Goal: Task Accomplishment & Management: Use online tool/utility

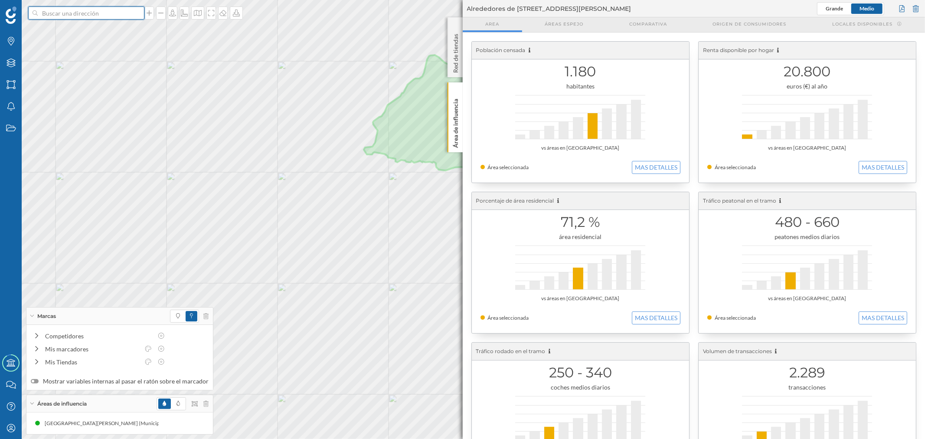
click at [57, 19] on input at bounding box center [86, 13] width 97 height 13
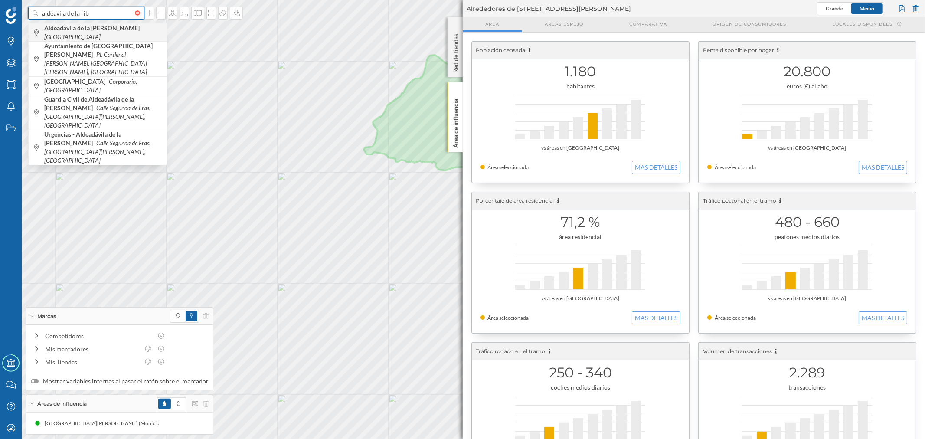
type input "aldeavila de la rib"
click at [96, 30] on b "Aldeadávila de la [PERSON_NAME]" at bounding box center [93, 27] width 98 height 7
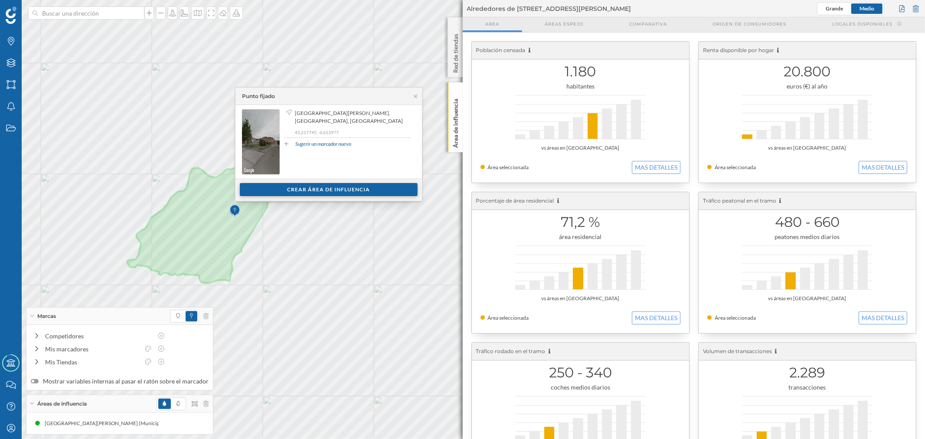
click at [338, 192] on div "Crear área de influencia" at bounding box center [329, 189] width 178 height 13
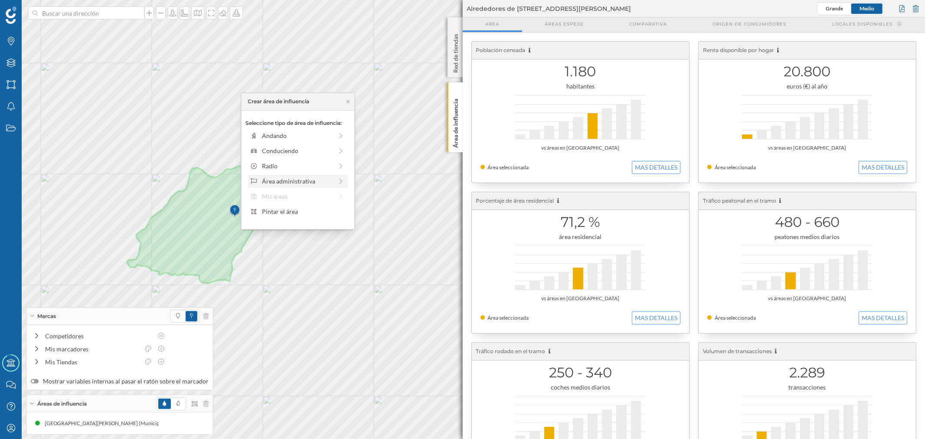
click at [296, 180] on div "Área administrativa" at bounding box center [297, 181] width 71 height 9
click at [273, 168] on div "Municipio" at bounding box center [304, 165] width 85 height 9
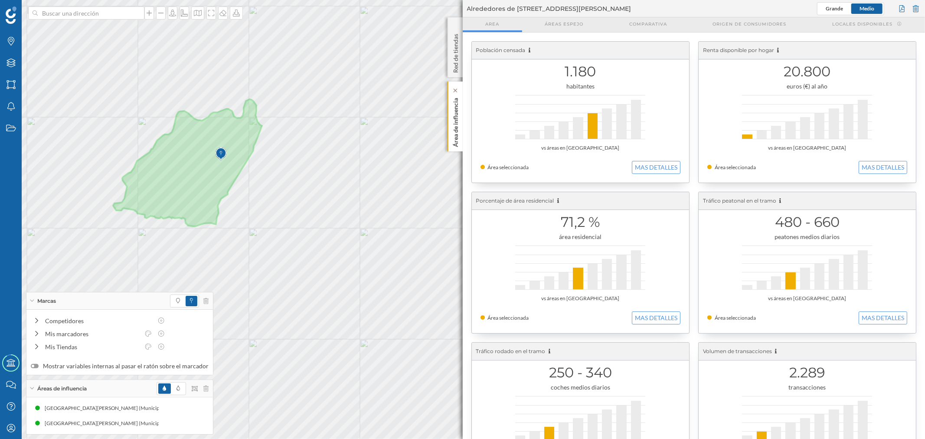
click at [457, 127] on p "Área de influencia" at bounding box center [455, 121] width 9 height 52
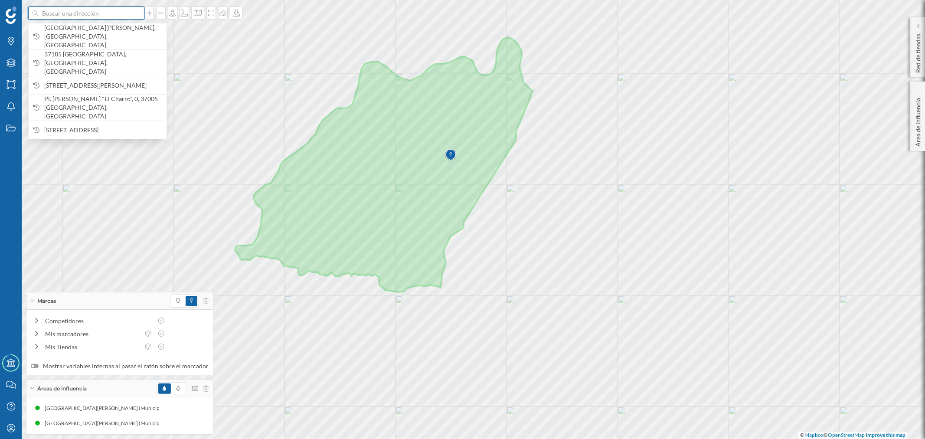
click at [97, 10] on input at bounding box center [86, 13] width 97 height 13
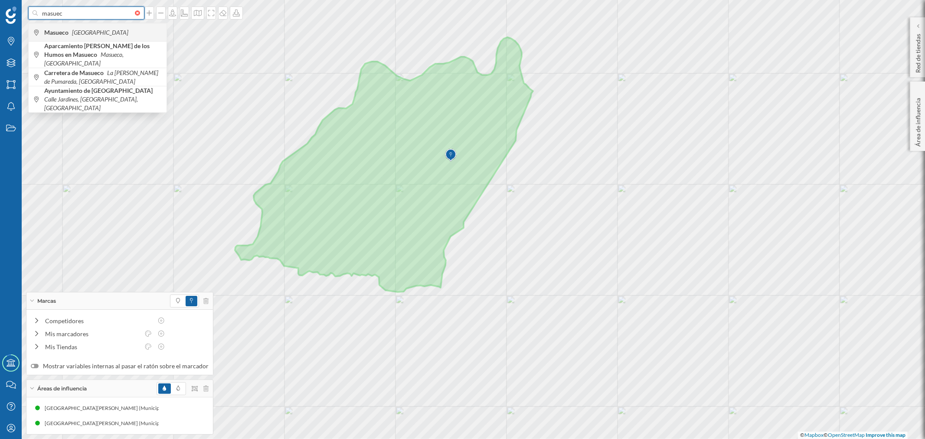
type input "masuec"
click at [124, 28] on span "Masueco [GEOGRAPHIC_DATA]" at bounding box center [103, 32] width 118 height 9
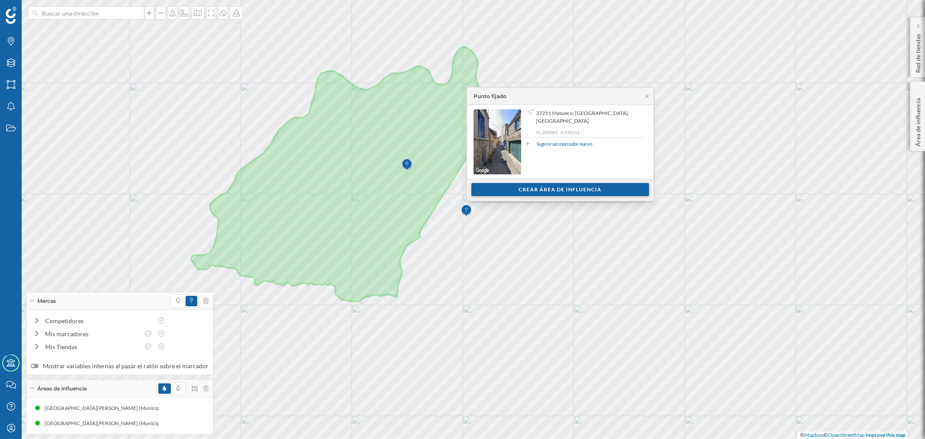
click at [521, 187] on div "Crear área de influencia" at bounding box center [561, 189] width 178 height 13
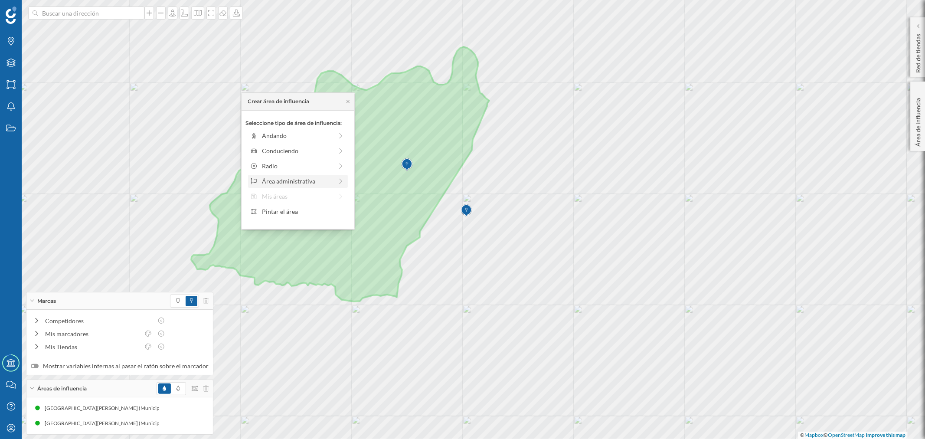
click at [304, 180] on div "Área administrativa" at bounding box center [297, 181] width 71 height 9
click at [292, 166] on div "Municipio" at bounding box center [304, 165] width 85 height 9
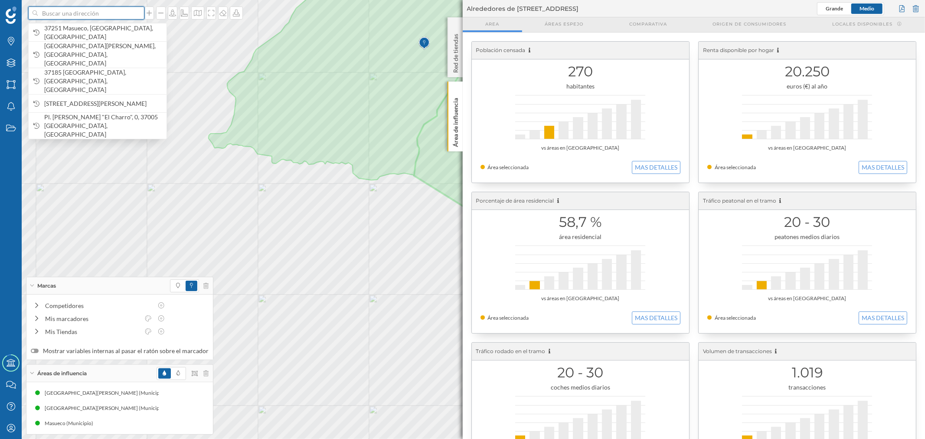
click at [66, 15] on input at bounding box center [86, 13] width 97 height 13
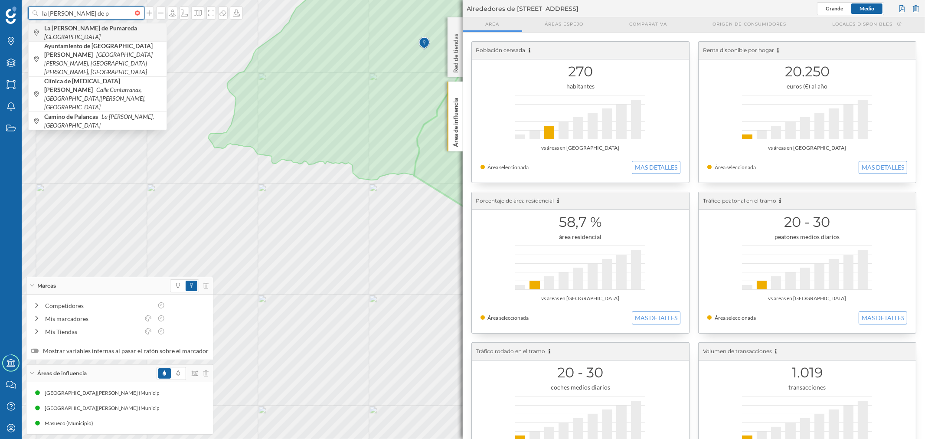
type input "la [PERSON_NAME] de p"
click at [81, 32] on b "La [PERSON_NAME] de Pumareda" at bounding box center [91, 27] width 95 height 7
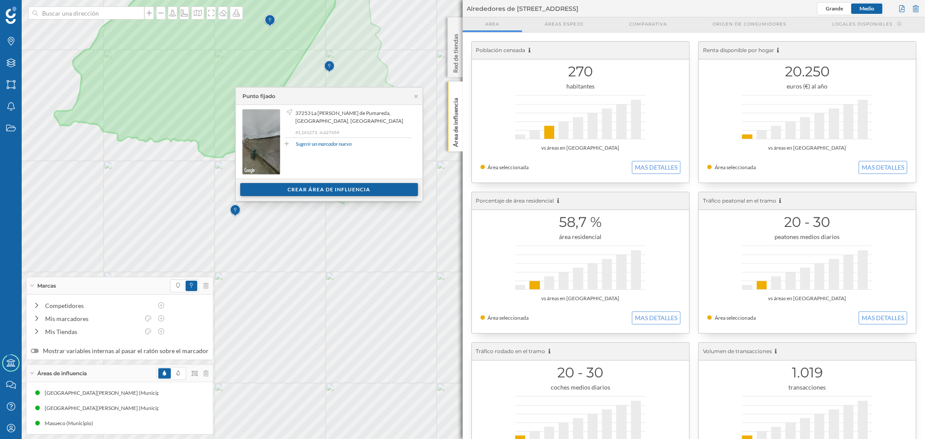
click at [339, 187] on div "Crear área de influencia" at bounding box center [329, 189] width 178 height 13
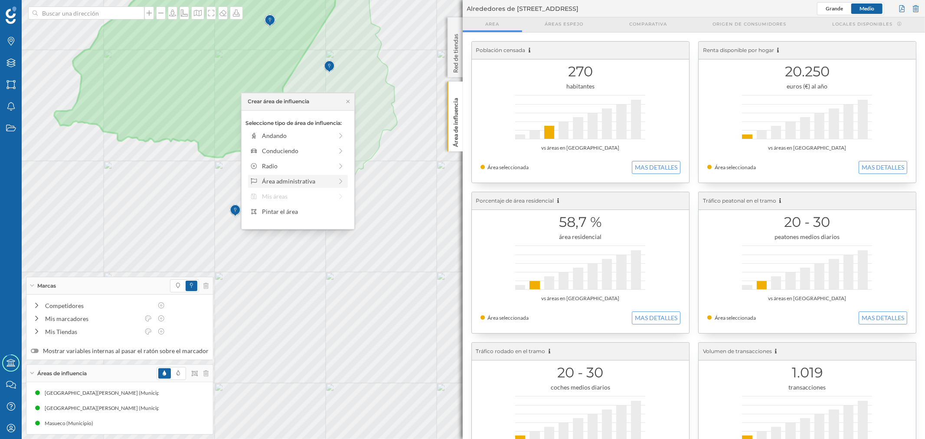
click at [295, 178] on div "Área administrativa" at bounding box center [297, 181] width 71 height 9
click at [302, 161] on div "Municipio" at bounding box center [299, 166] width 103 height 13
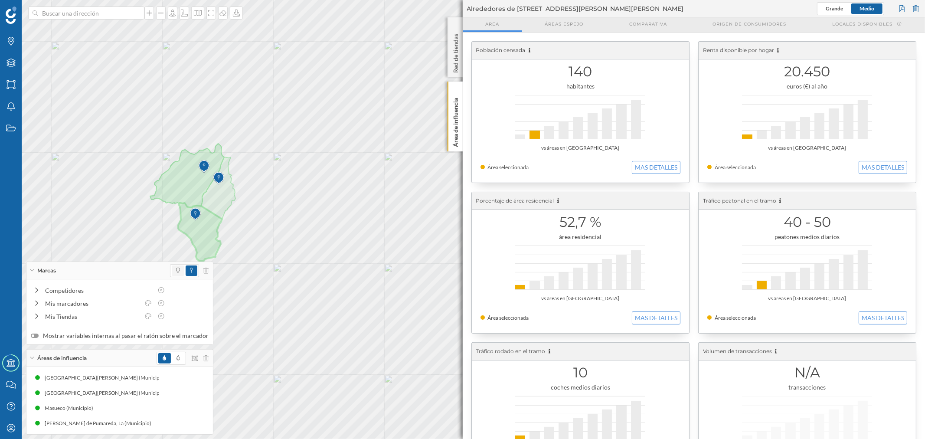
click at [172, 268] on span at bounding box center [178, 271] width 13 height 10
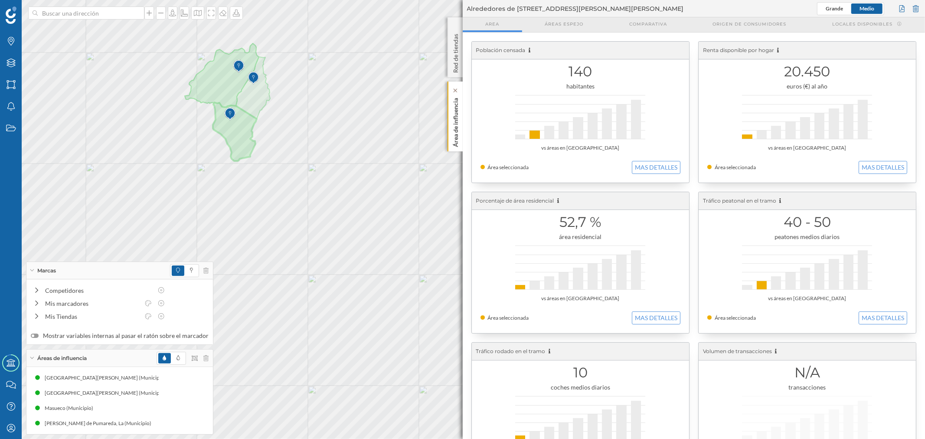
click at [452, 131] on p "Área de influencia" at bounding box center [455, 121] width 9 height 52
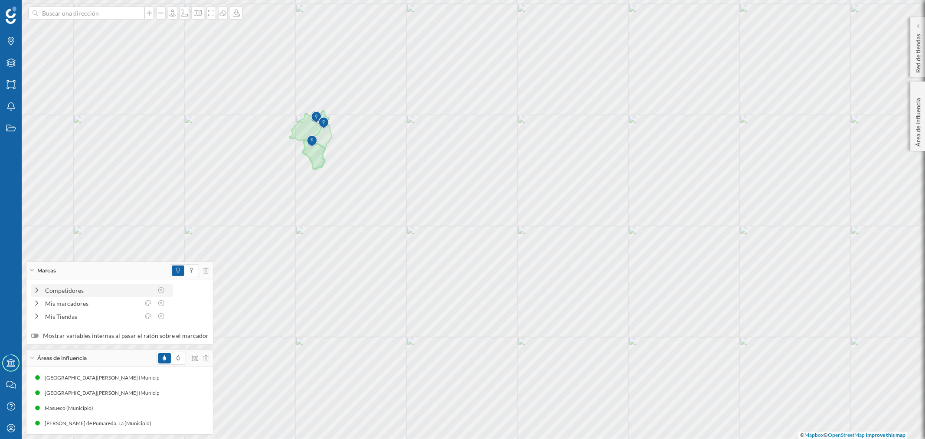
click at [70, 287] on div "Competidores" at bounding box center [99, 290] width 108 height 9
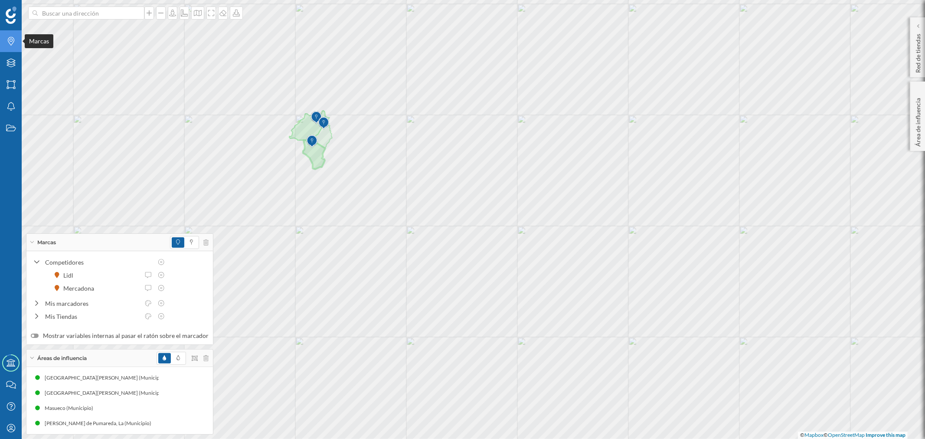
click at [12, 40] on icon "Marcas" at bounding box center [11, 41] width 11 height 9
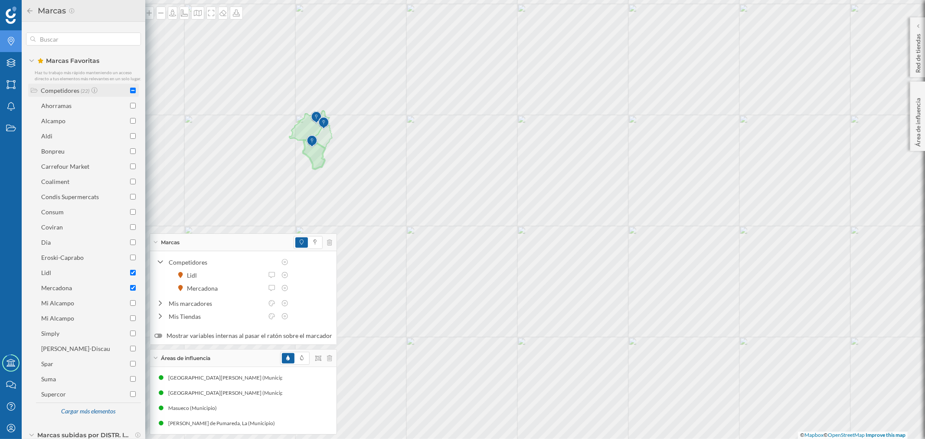
click at [128, 91] on div "Competidores (22)" at bounding box center [82, 90] width 105 height 9
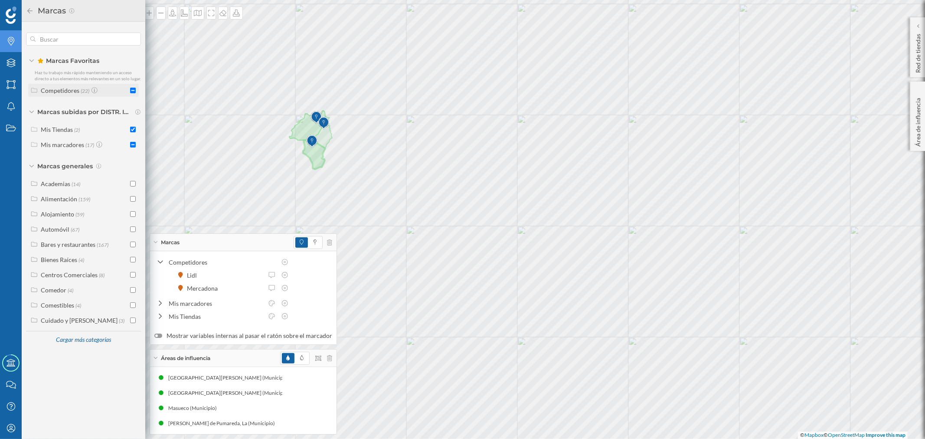
click at [131, 89] on input "checkbox" at bounding box center [133, 91] width 6 height 6
click at [134, 89] on input "checkbox" at bounding box center [133, 91] width 6 height 6
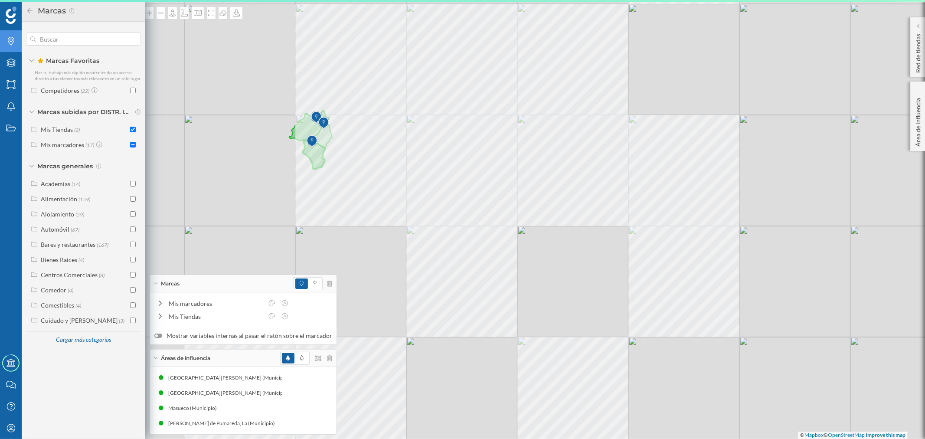
click at [134, 89] on input "checkbox" at bounding box center [133, 91] width 6 height 6
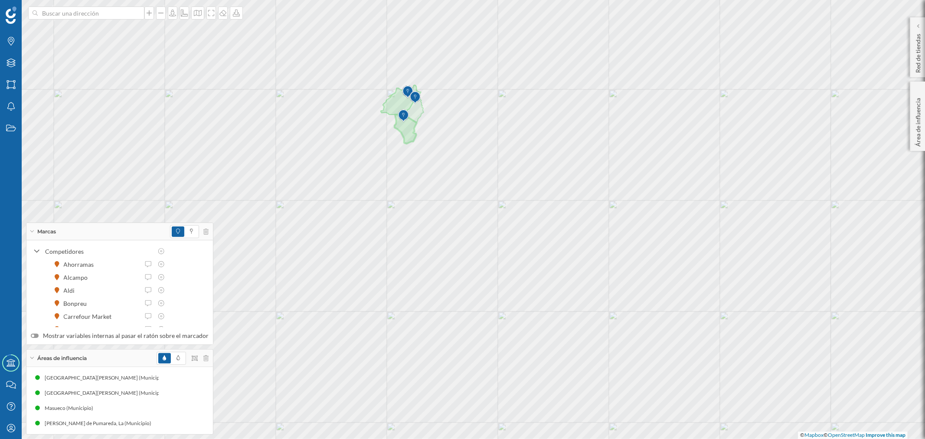
click at [10, 29] on div "Marcas Capas Áreas Notificaciones Estados" at bounding box center [11, 176] width 22 height 352
click at [12, 37] on icon "Marcas" at bounding box center [11, 41] width 11 height 9
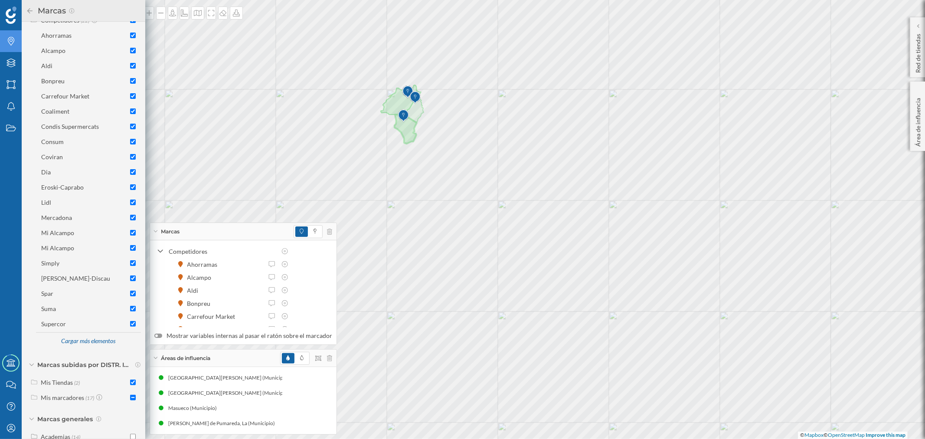
scroll to position [193, 0]
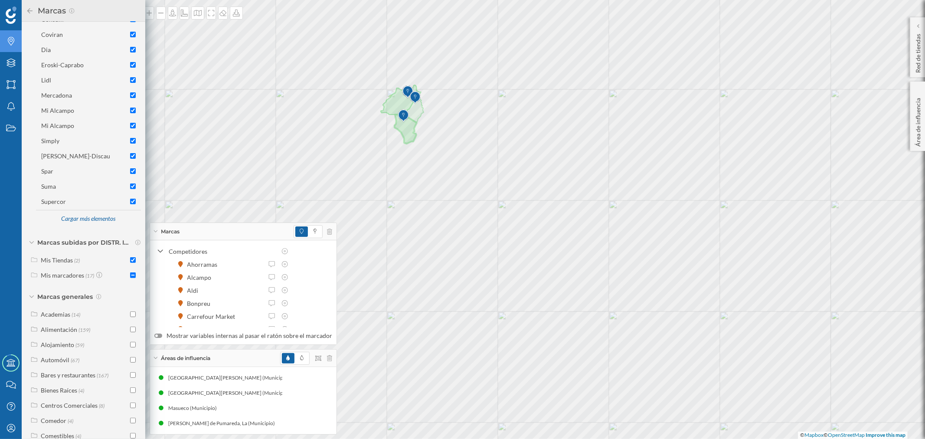
click at [10, 38] on icon "Marcas" at bounding box center [11, 41] width 11 height 9
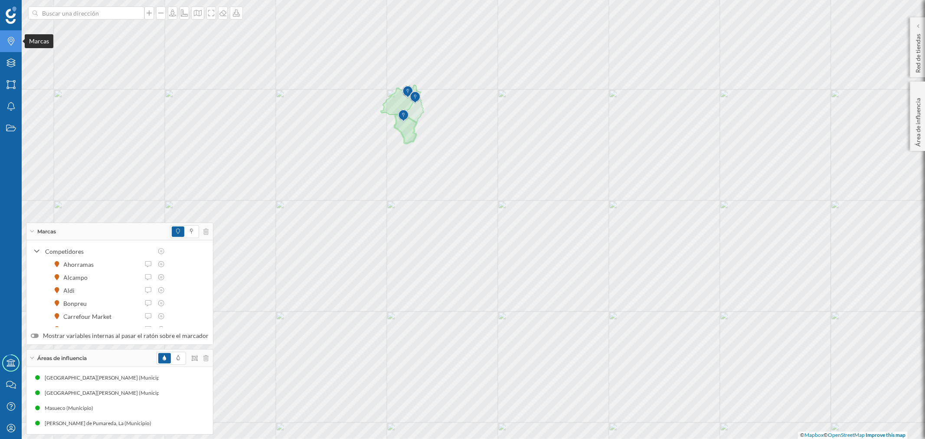
click at [10, 38] on icon "Marcas" at bounding box center [11, 41] width 11 height 9
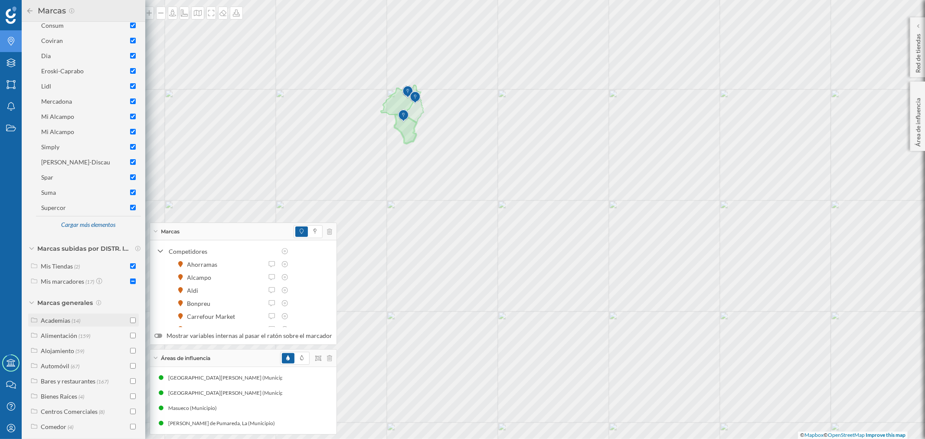
scroll to position [239, 0]
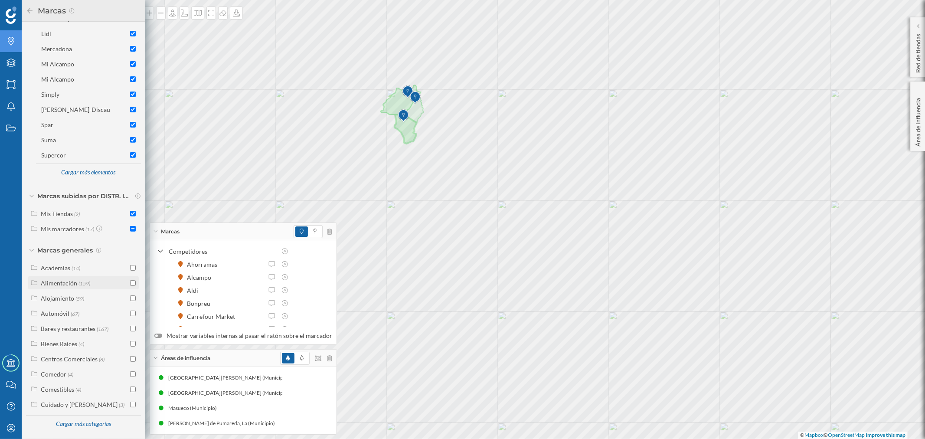
click at [130, 283] on input "checkbox" at bounding box center [133, 283] width 6 height 6
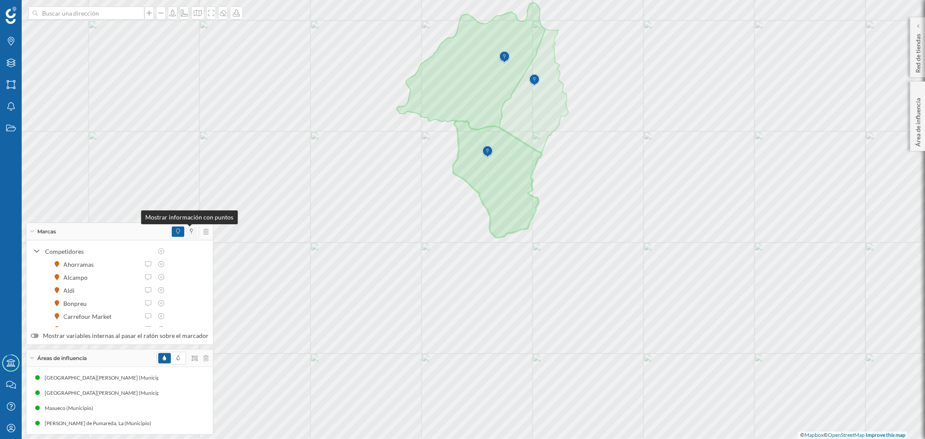
click at [190, 231] on icon at bounding box center [191, 231] width 3 height 5
click at [176, 233] on span at bounding box center [178, 231] width 13 height 10
click at [181, 17] on div at bounding box center [185, 13] width 10 height 13
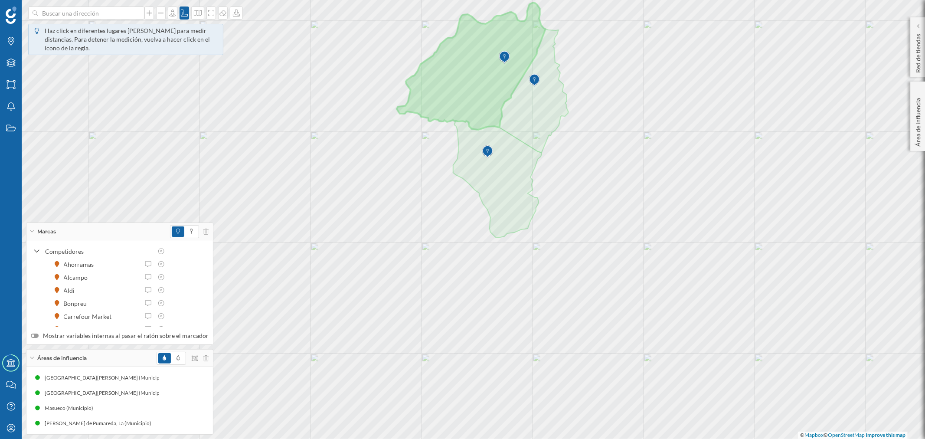
click at [505, 64] on img at bounding box center [504, 57] width 11 height 17
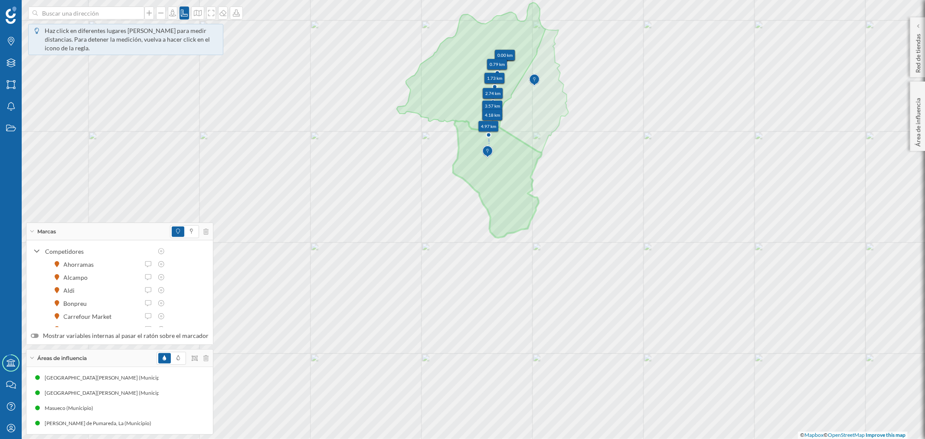
click at [489, 145] on img at bounding box center [487, 151] width 11 height 17
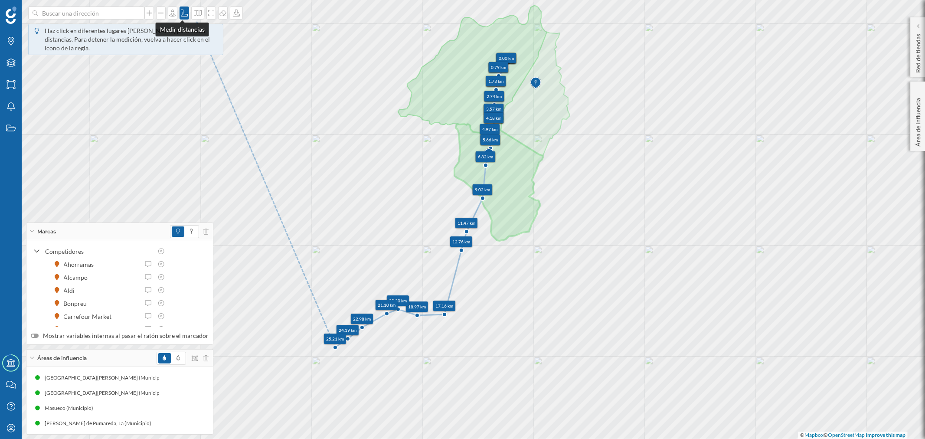
click at [180, 11] on icon at bounding box center [184, 13] width 9 height 7
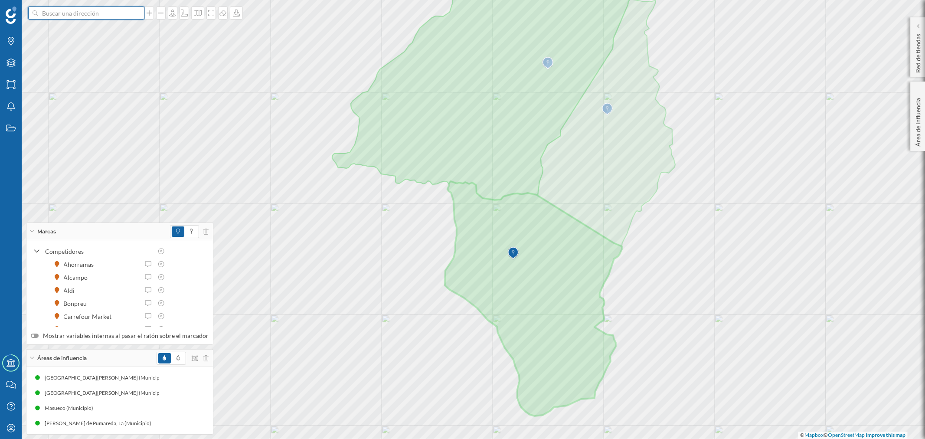
click at [102, 17] on input at bounding box center [86, 13] width 97 height 13
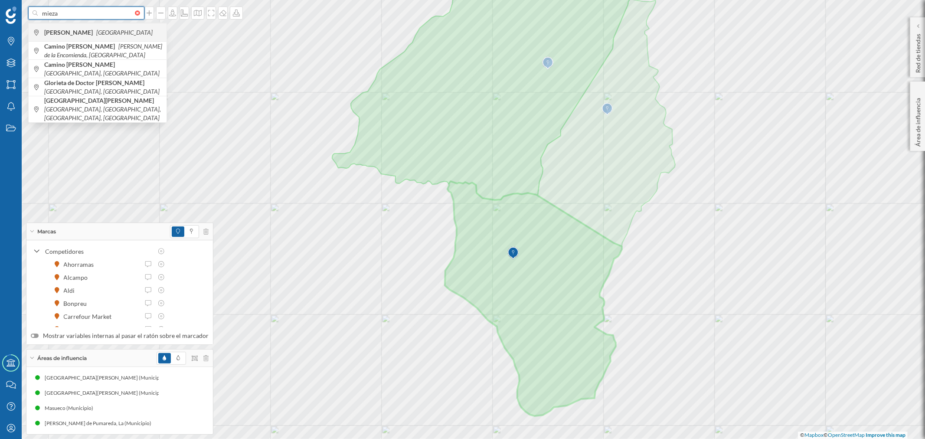
type input "mieza"
click at [97, 25] on div "Mieza [GEOGRAPHIC_DATA]" at bounding box center [98, 32] width 138 height 18
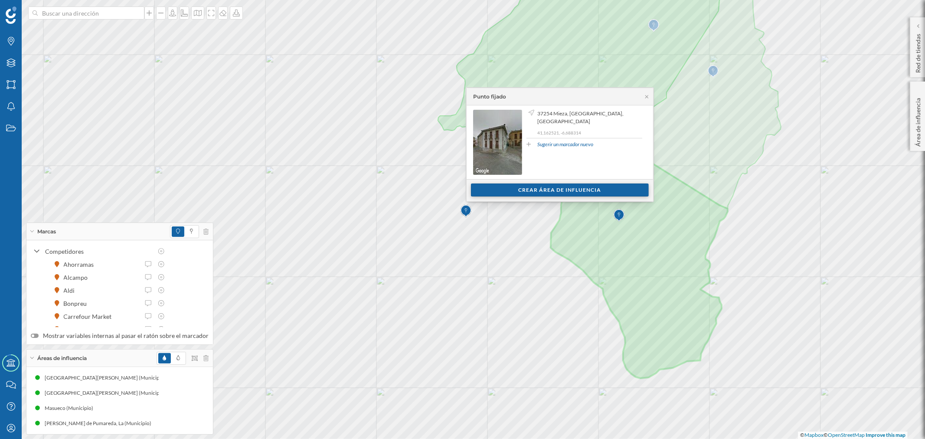
click at [514, 190] on div "Crear área de influencia" at bounding box center [560, 190] width 178 height 13
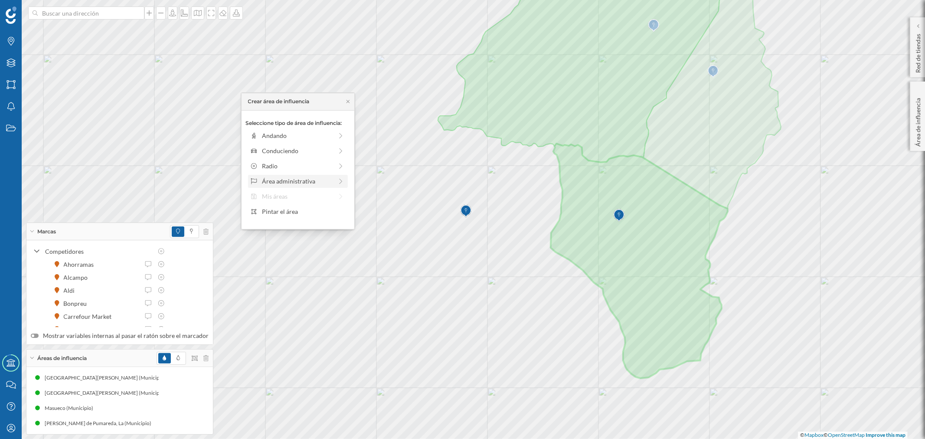
click at [265, 180] on div "Área administrativa" at bounding box center [297, 181] width 71 height 9
click at [283, 168] on div "Municipio" at bounding box center [304, 165] width 85 height 9
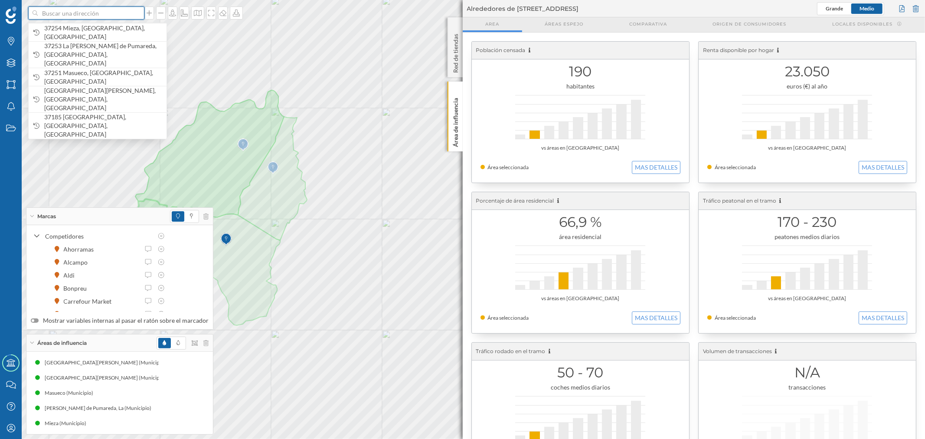
click at [95, 12] on input at bounding box center [86, 13] width 97 height 13
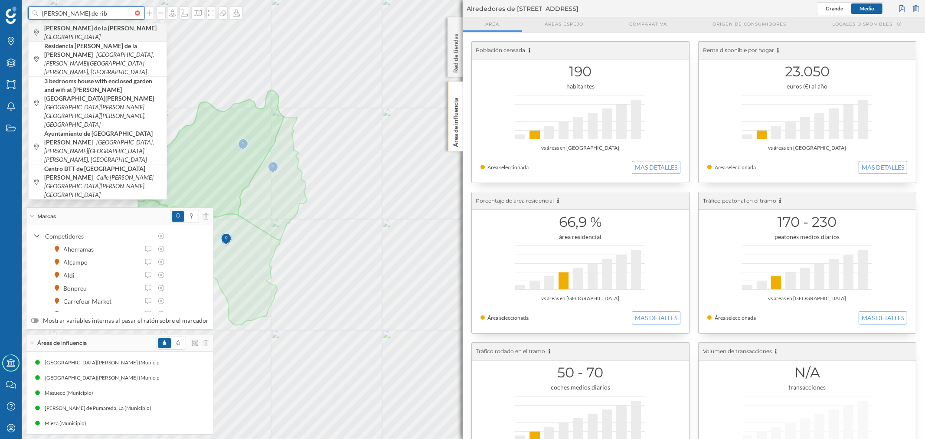
type input "[PERSON_NAME] de rib"
click at [97, 36] on span "[PERSON_NAME] de la [PERSON_NAME] [GEOGRAPHIC_DATA]" at bounding box center [103, 32] width 118 height 17
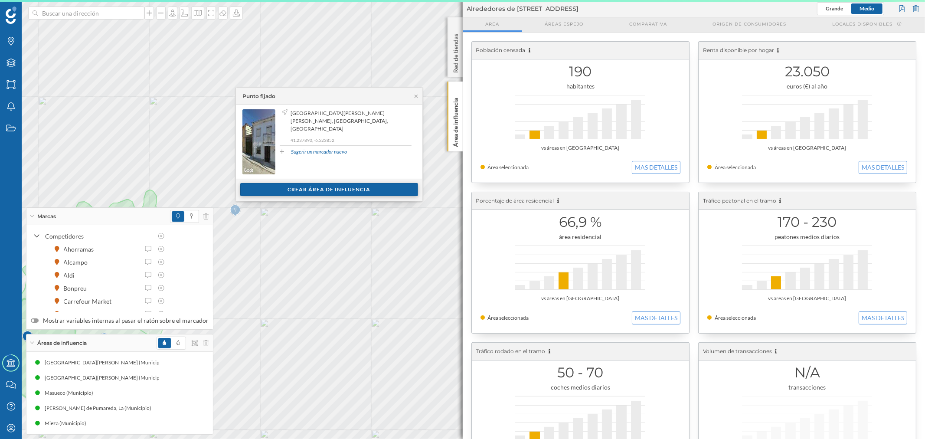
click at [384, 184] on div "Crear área de influencia" at bounding box center [329, 189] width 178 height 13
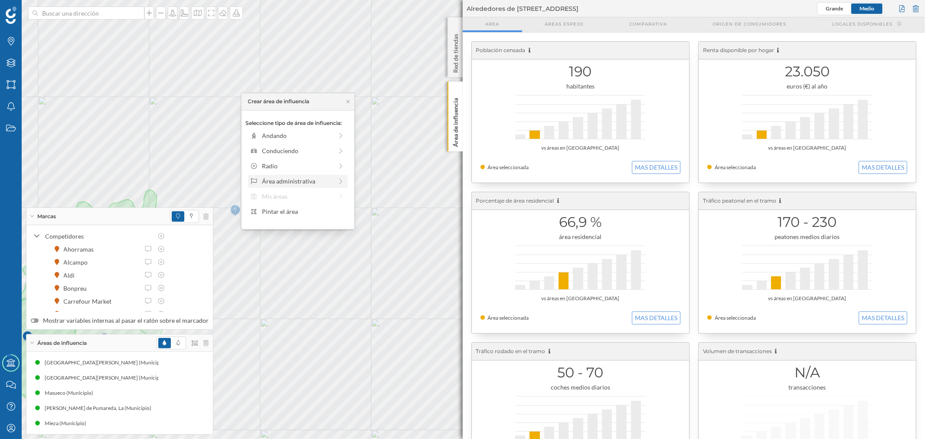
click at [288, 180] on div "Área administrativa" at bounding box center [297, 181] width 71 height 9
click at [283, 182] on div "Distrito" at bounding box center [304, 181] width 85 height 9
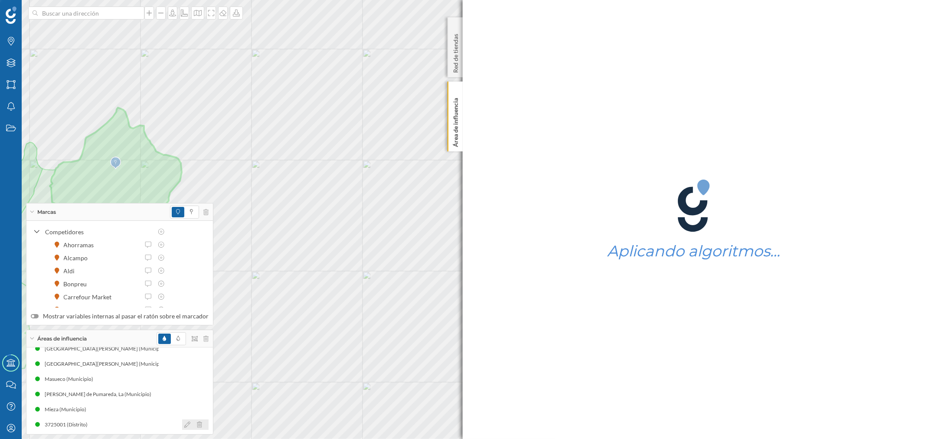
scroll to position [11, 0]
click at [184, 424] on icon at bounding box center [187, 423] width 6 height 6
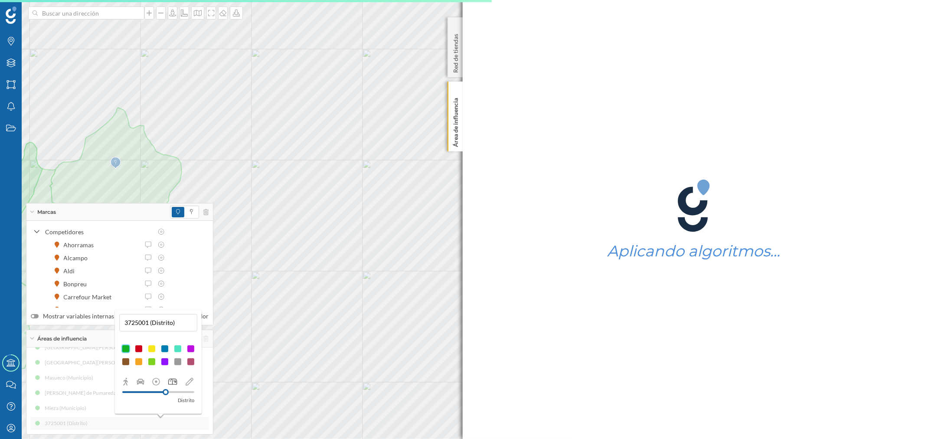
click at [184, 400] on p "Distrito" at bounding box center [186, 400] width 16 height 9
click at [174, 384] on div "Distrito" at bounding box center [158, 390] width 78 height 27
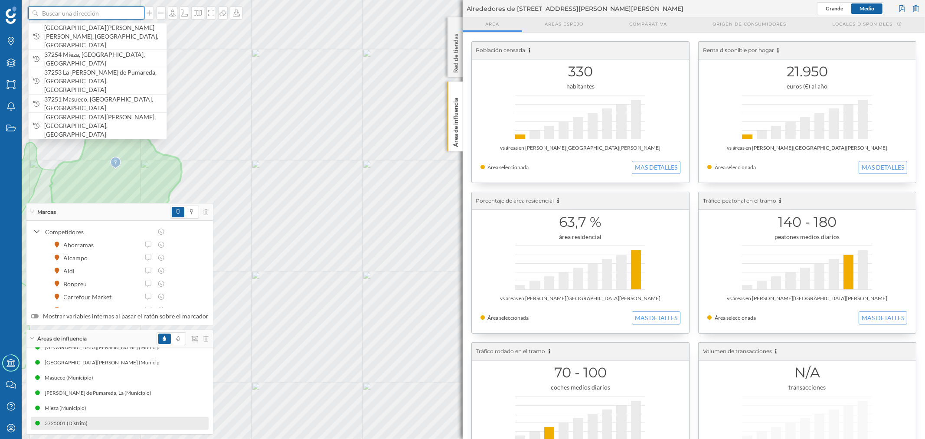
click at [82, 12] on input at bounding box center [86, 13] width 97 height 13
paste input "Pl. [STREET_ADDRESS][PERSON_NAME][PERSON_NAME]"
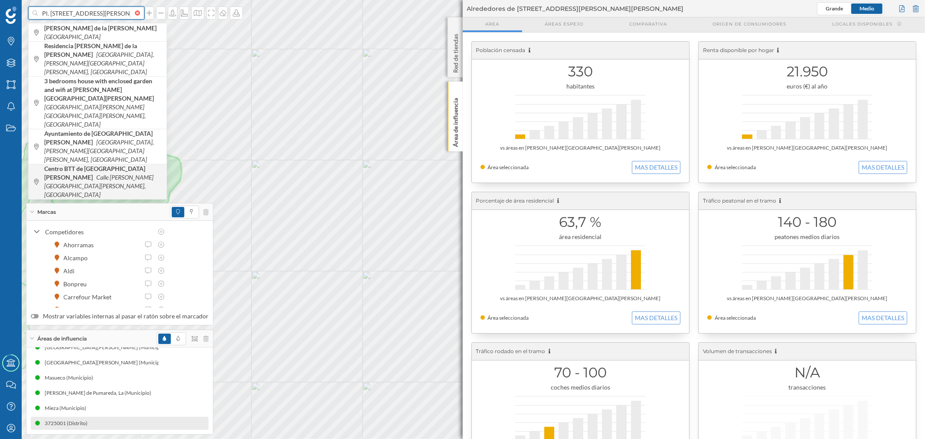
scroll to position [0, 109]
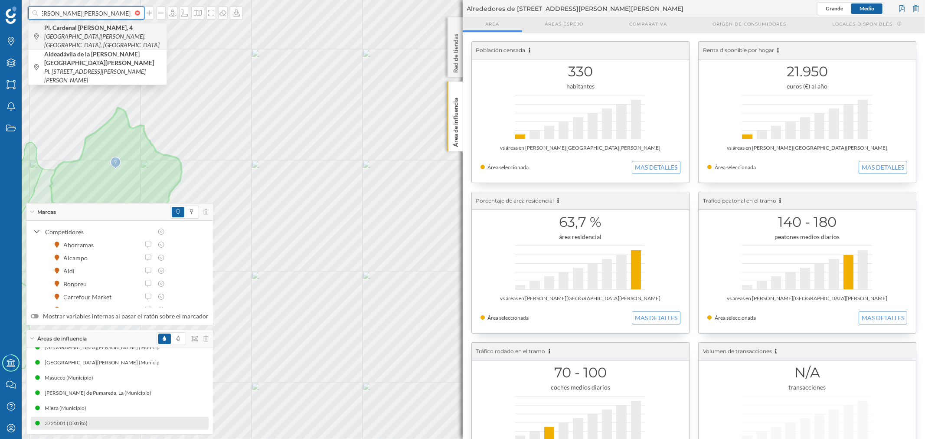
type input "Pl. [STREET_ADDRESS][PERSON_NAME][PERSON_NAME]"
click at [126, 34] on icon "[GEOGRAPHIC_DATA][PERSON_NAME], [GEOGRAPHIC_DATA], [GEOGRAPHIC_DATA]" at bounding box center [101, 41] width 115 height 16
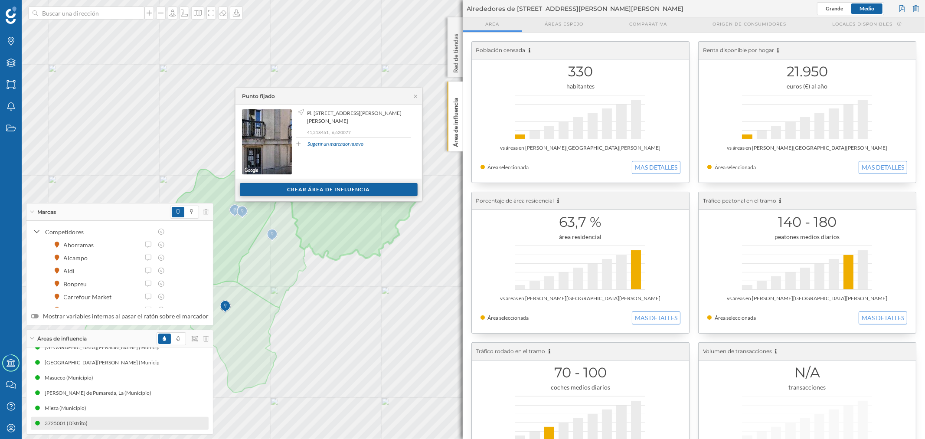
click at [380, 189] on div "Crear área de influencia" at bounding box center [329, 189] width 178 height 13
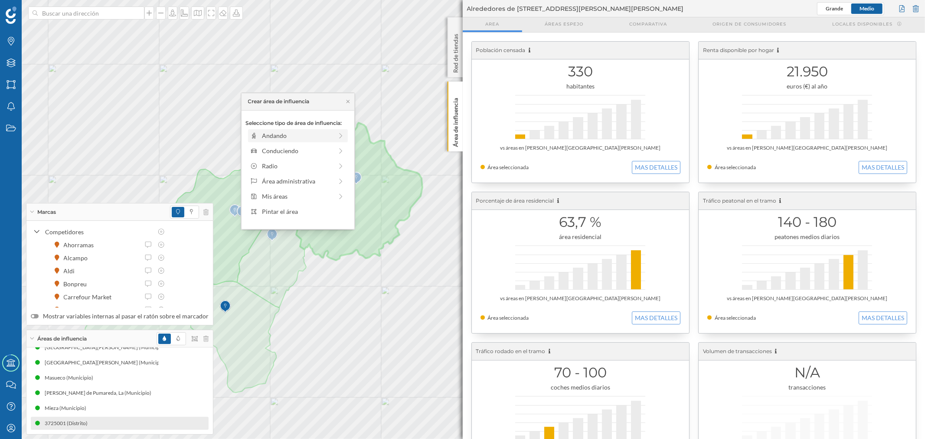
click at [293, 133] on div "Andando" at bounding box center [297, 135] width 71 height 9
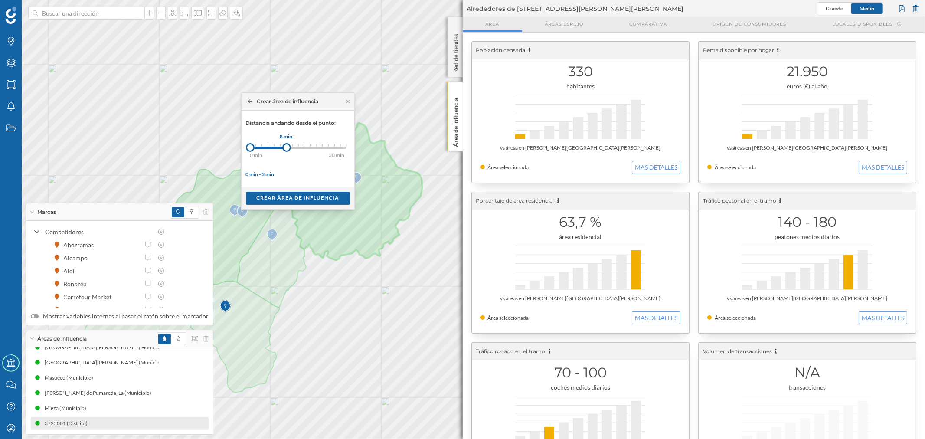
drag, startPoint x: 255, startPoint y: 148, endPoint x: 287, endPoint y: 151, distance: 32.3
click at [287, 151] on div at bounding box center [286, 147] width 9 height 9
click at [285, 193] on div "Crear área de influencia" at bounding box center [298, 197] width 104 height 13
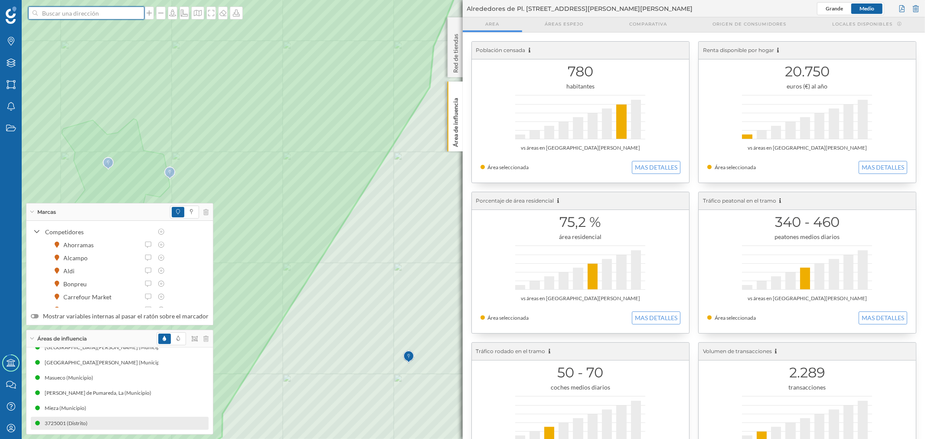
click at [114, 9] on input at bounding box center [86, 13] width 97 height 13
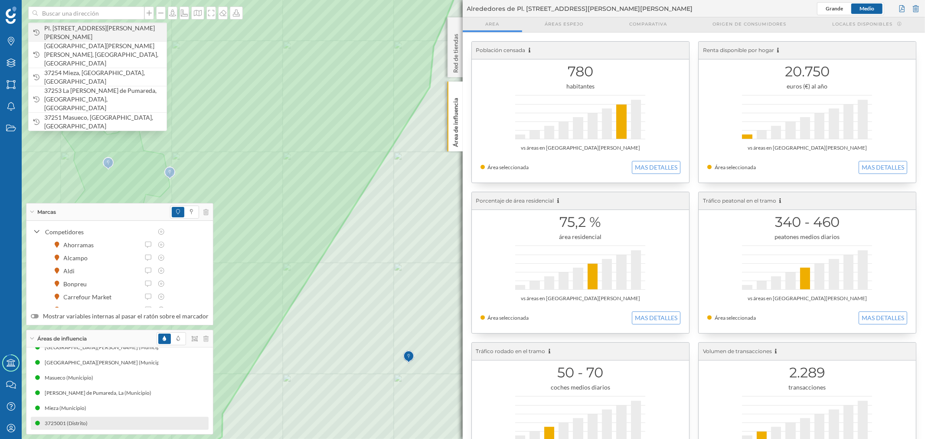
click at [110, 33] on span "Pl. [STREET_ADDRESS][PERSON_NAME][PERSON_NAME]" at bounding box center [103, 32] width 118 height 17
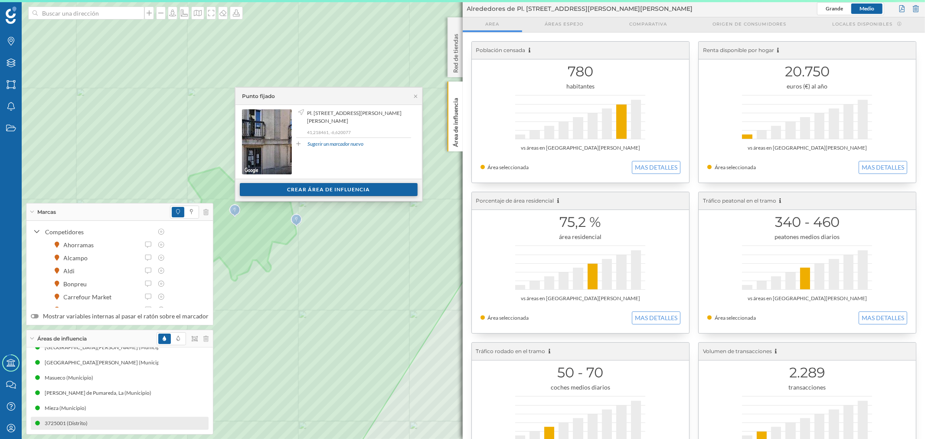
click at [279, 193] on div "Crear área de influencia" at bounding box center [329, 189] width 178 height 13
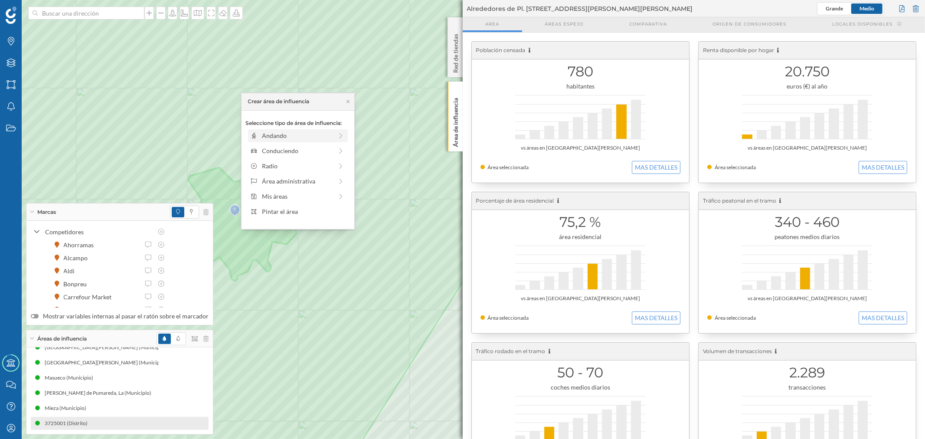
click at [280, 139] on div "Andando" at bounding box center [297, 135] width 71 height 9
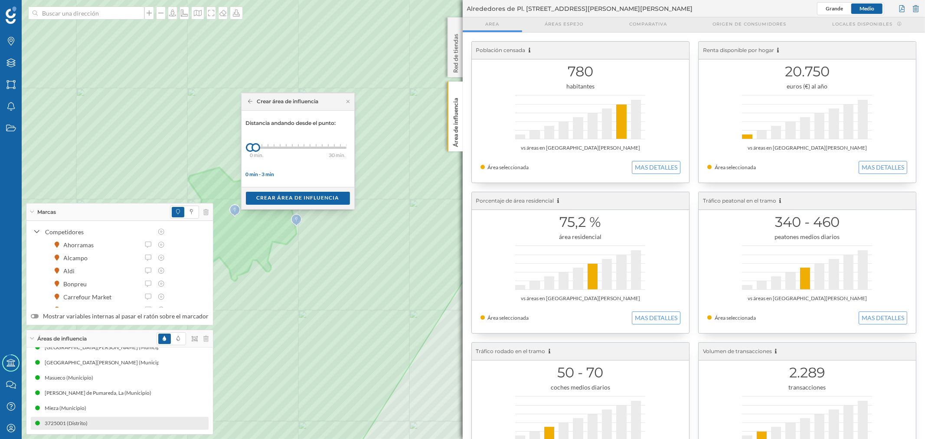
click at [252, 101] on icon at bounding box center [250, 101] width 5 height 5
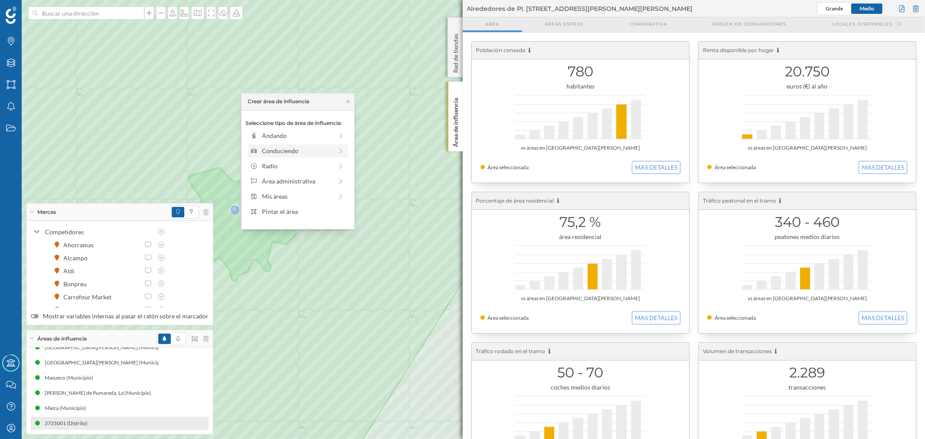
click at [281, 151] on div "Conduciendo" at bounding box center [297, 150] width 71 height 9
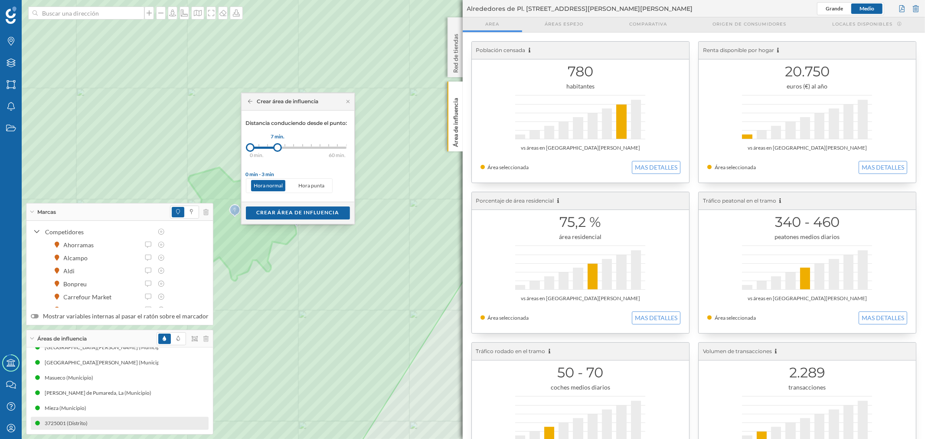
drag, startPoint x: 259, startPoint y: 149, endPoint x: 278, endPoint y: 148, distance: 19.5
click at [278, 148] on div at bounding box center [277, 147] width 9 height 9
click at [286, 210] on div "Crear área de influencia" at bounding box center [298, 212] width 104 height 13
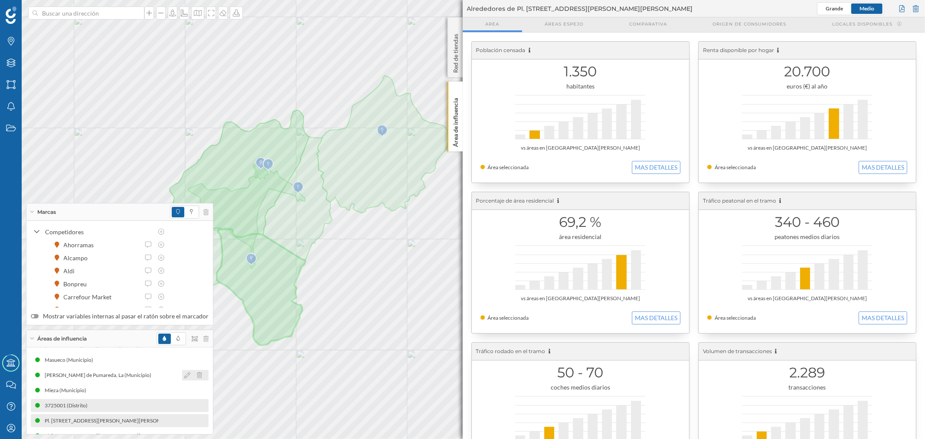
scroll to position [41, 0]
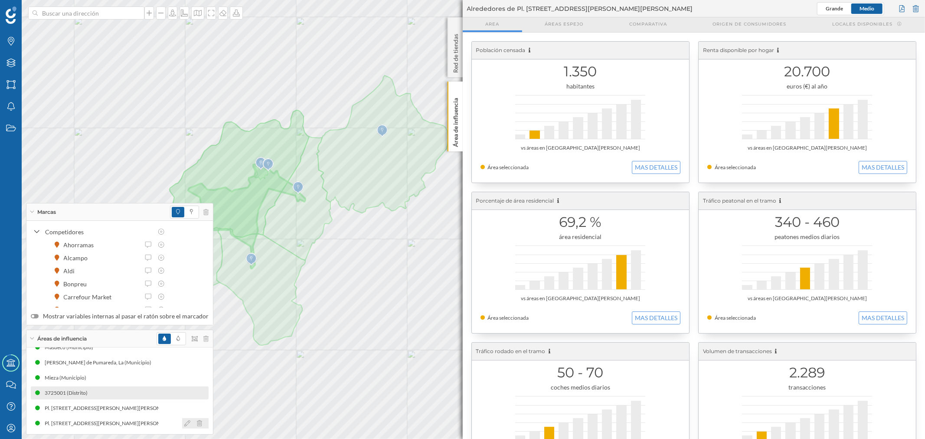
click at [184, 424] on icon at bounding box center [187, 423] width 6 height 6
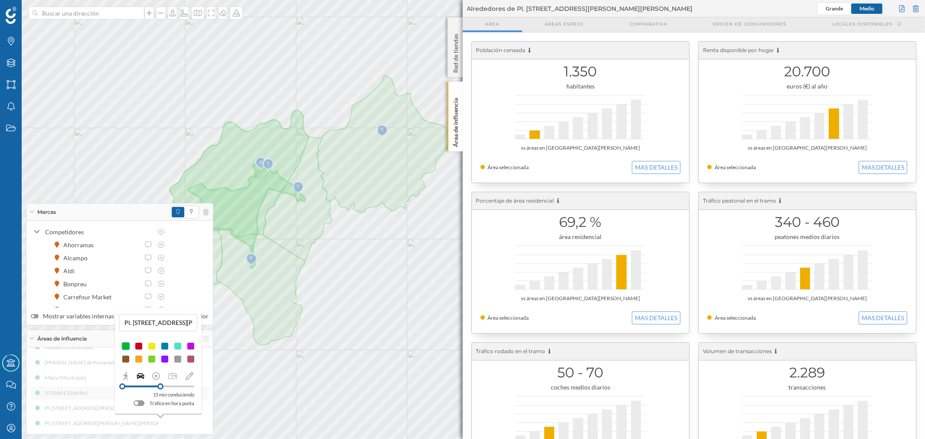
drag, startPoint x: 142, startPoint y: 385, endPoint x: 161, endPoint y: 385, distance: 18.7
click at [161, 385] on div at bounding box center [160, 387] width 6 height 6
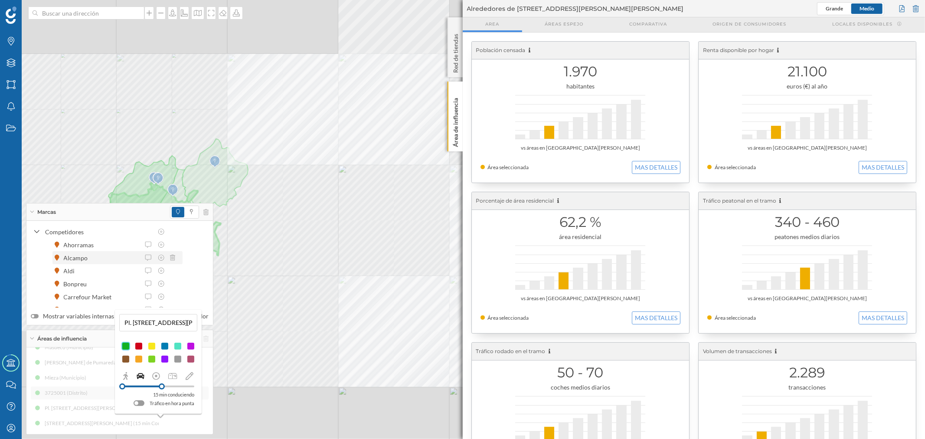
click at [166, 261] on div at bounding box center [156, 257] width 46 height 9
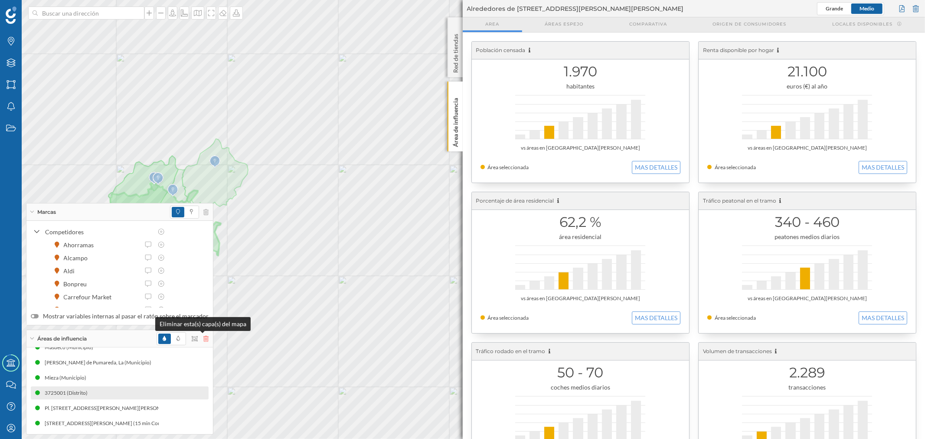
click at [203, 337] on icon at bounding box center [205, 339] width 5 height 6
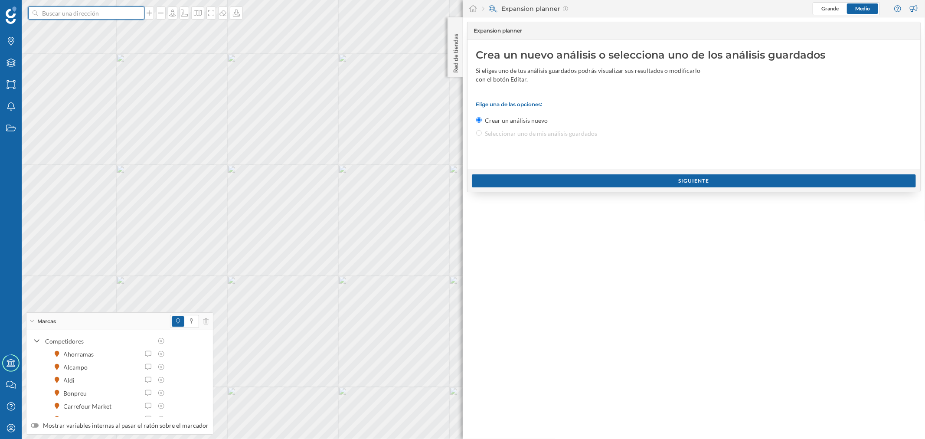
click at [97, 18] on input at bounding box center [86, 13] width 97 height 13
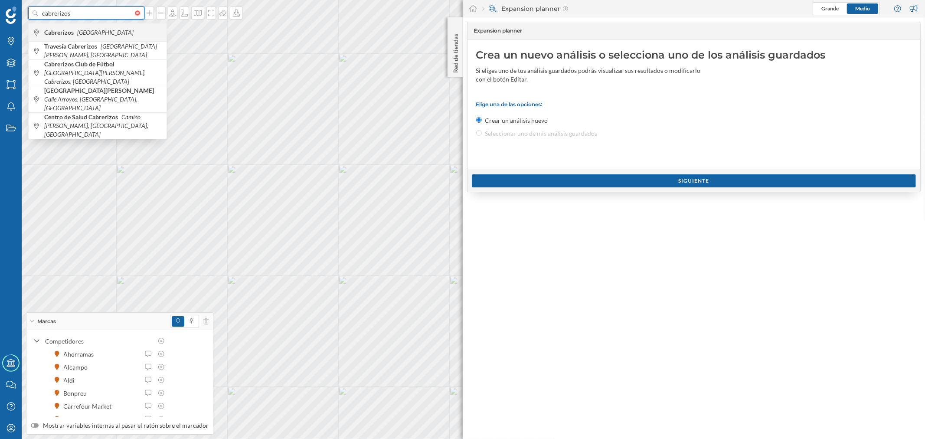
type input "cabrerizos"
click at [88, 29] on icon "[GEOGRAPHIC_DATA]" at bounding box center [105, 32] width 56 height 7
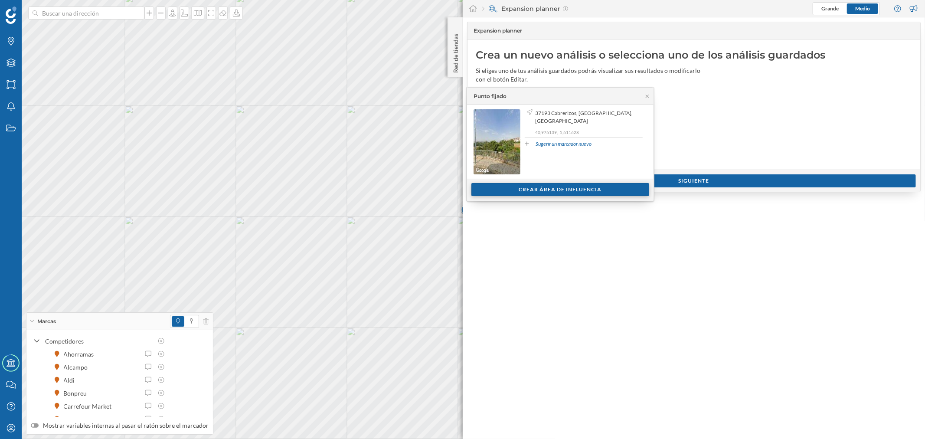
click at [576, 189] on div "Crear área de influencia" at bounding box center [561, 189] width 178 height 13
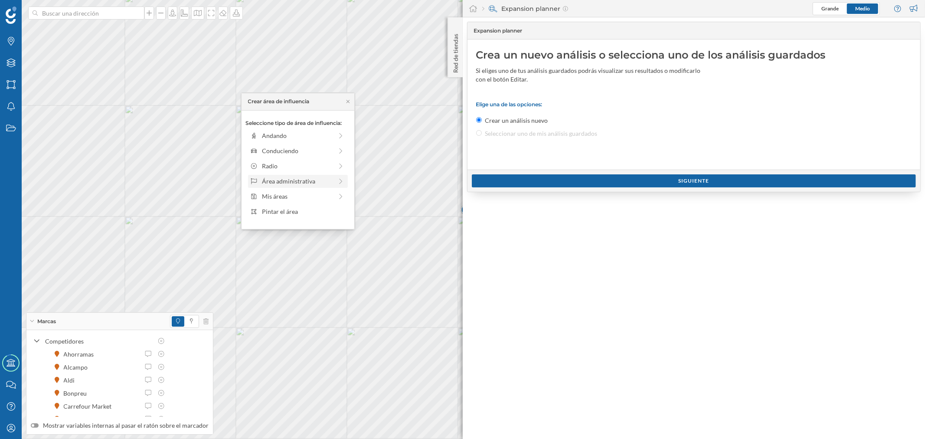
click at [293, 179] on div "Área administrativa" at bounding box center [297, 181] width 71 height 9
click at [288, 164] on div "Municipio" at bounding box center [304, 165] width 85 height 9
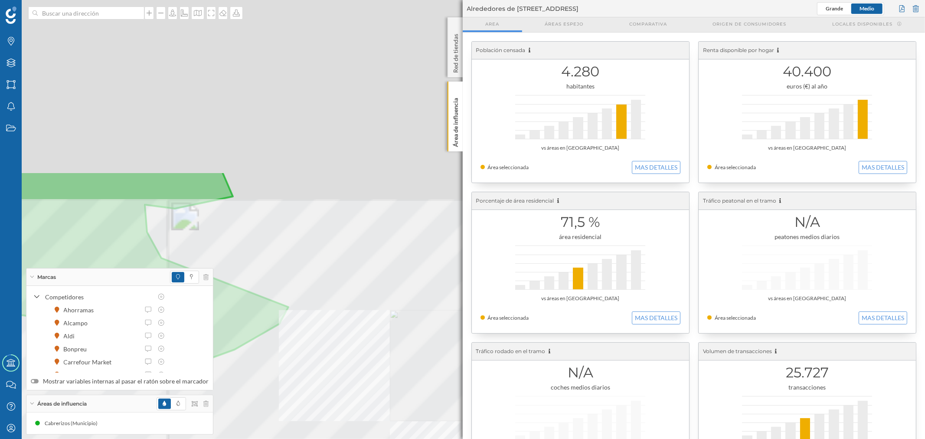
click at [69, 245] on div at bounding box center [69, 245] width 0 height 0
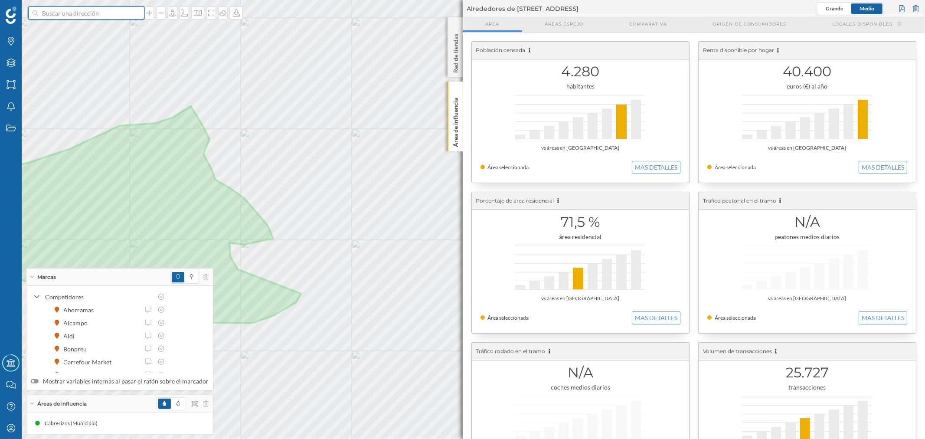
click at [111, 12] on input at bounding box center [86, 13] width 97 height 13
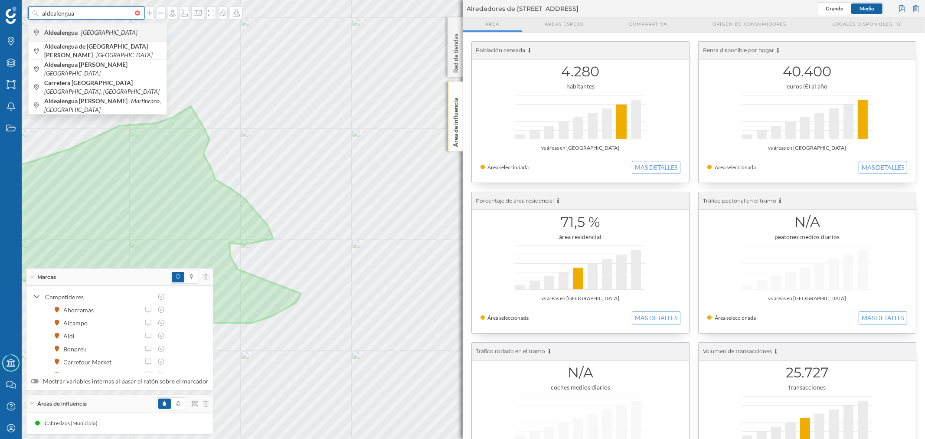
type input "aldealengua"
click at [103, 30] on span "Aldealengua [GEOGRAPHIC_DATA]" at bounding box center [103, 32] width 118 height 9
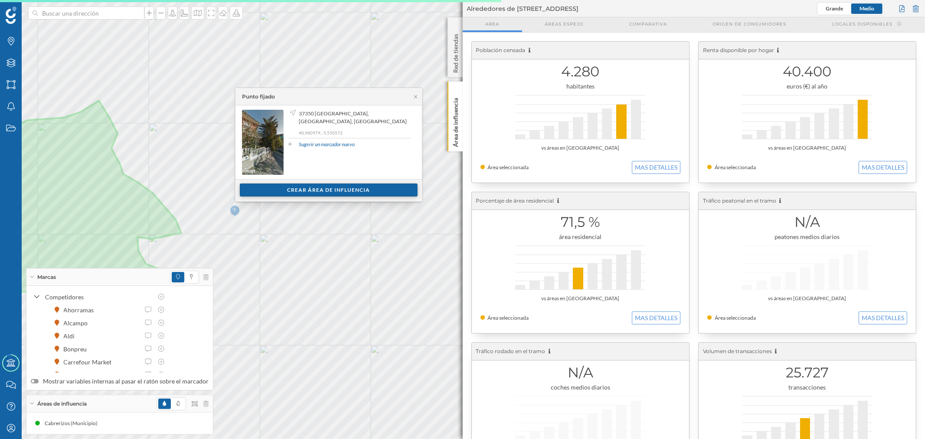
click at [340, 187] on div "Crear área de influencia" at bounding box center [329, 190] width 178 height 13
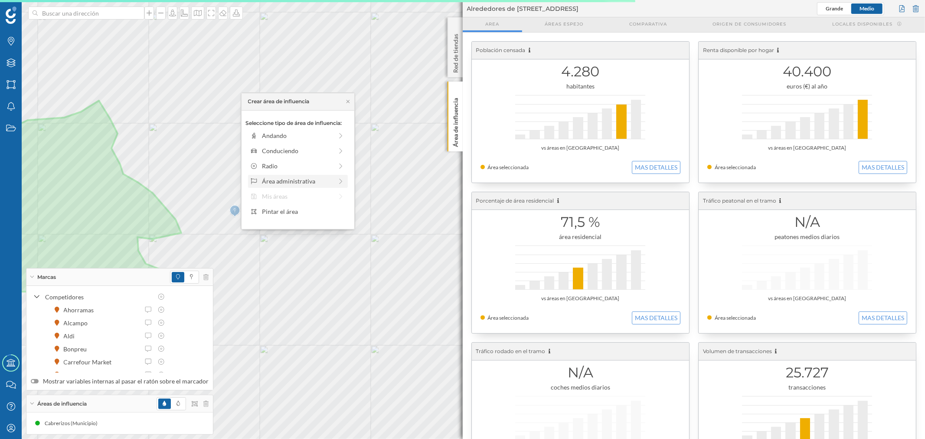
click at [301, 175] on div "Área administrativa" at bounding box center [298, 181] width 100 height 13
click at [285, 168] on div "Municipio" at bounding box center [304, 165] width 85 height 9
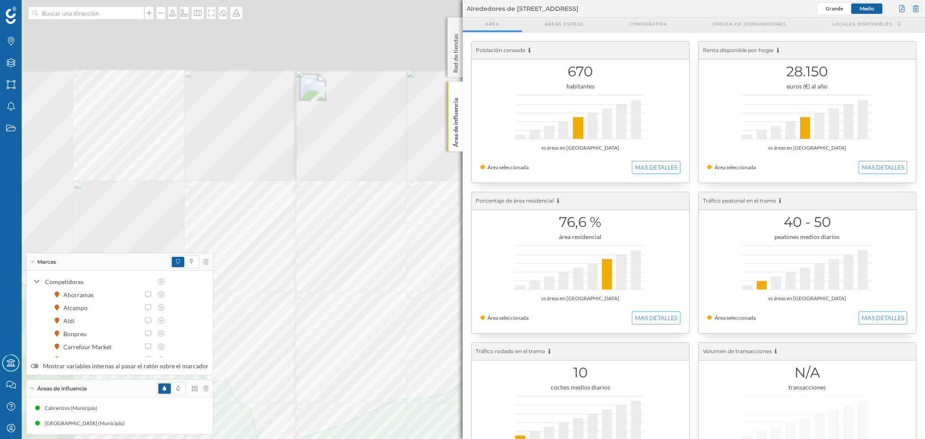
click at [79, 351] on div at bounding box center [79, 351] width 0 height 0
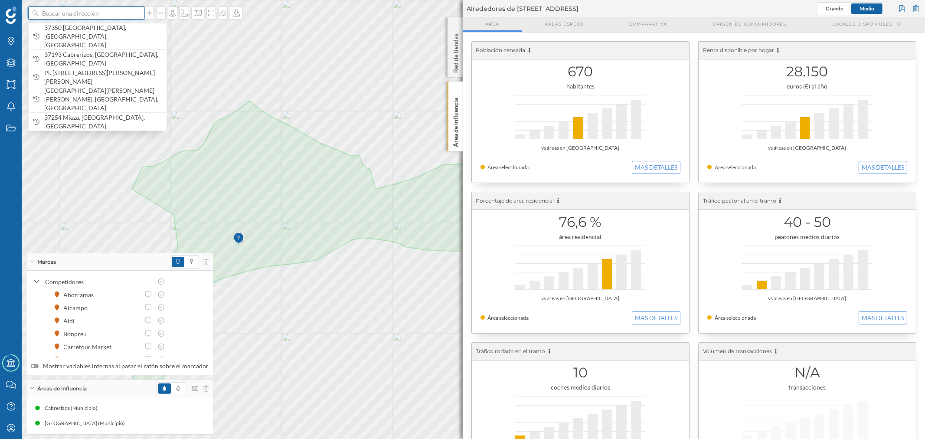
click at [108, 13] on input at bounding box center [86, 13] width 97 height 13
type input "[PERSON_NAME] de"
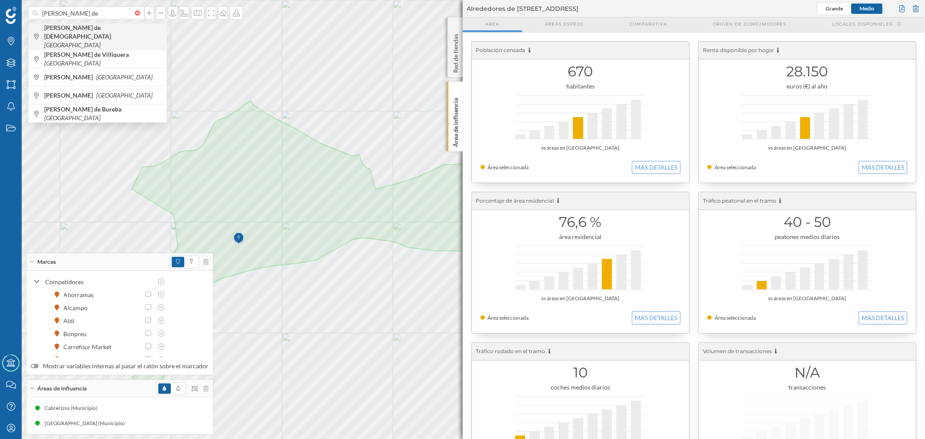
click at [101, 41] on icon "[GEOGRAPHIC_DATA]" at bounding box center [72, 44] width 56 height 7
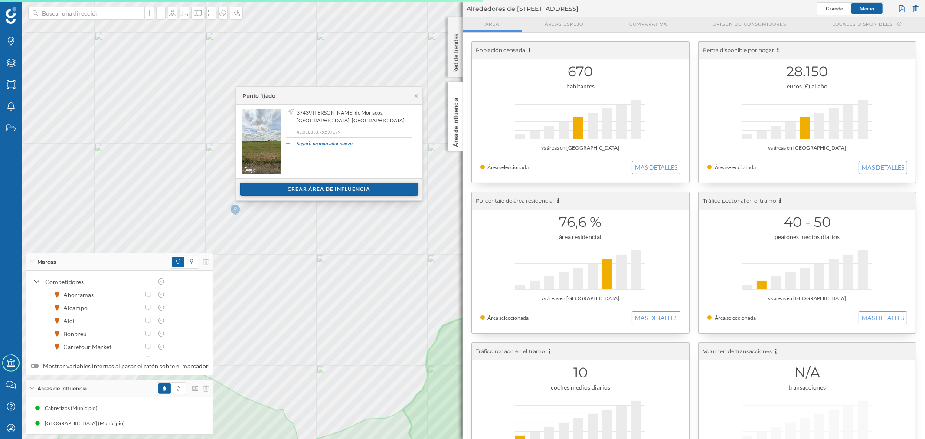
click at [341, 184] on div "Crear área de influencia" at bounding box center [329, 189] width 178 height 13
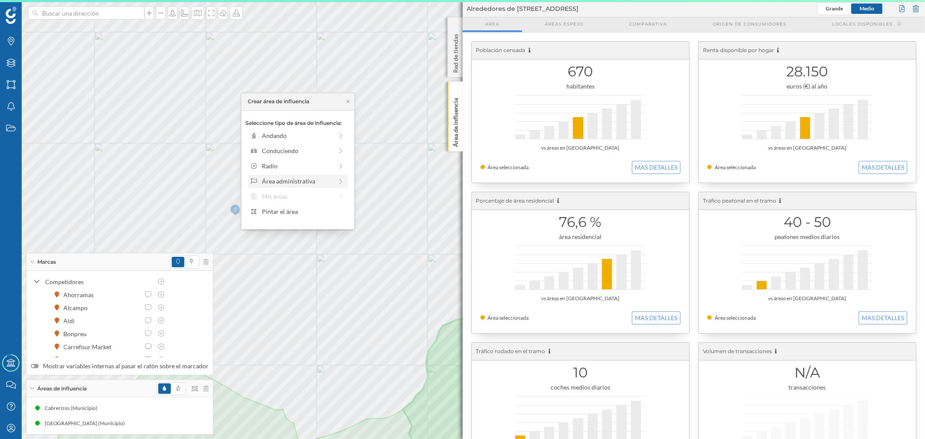
click at [295, 179] on div "Área administrativa" at bounding box center [297, 181] width 71 height 9
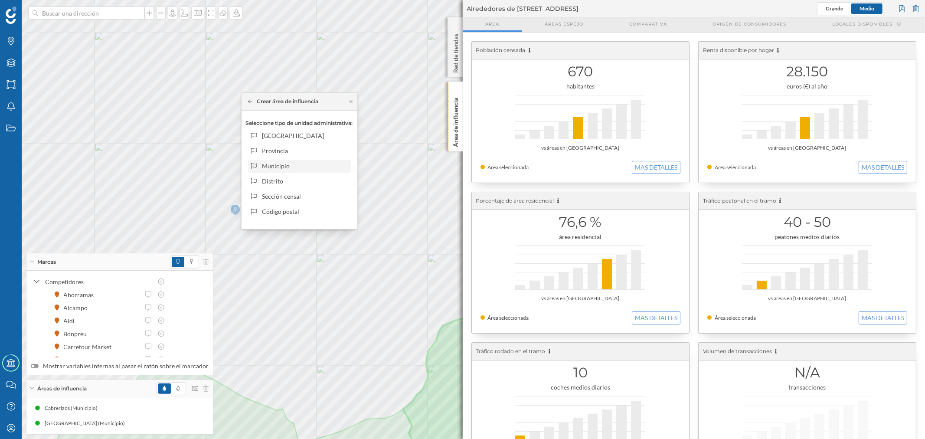
click at [280, 163] on div "Municipio" at bounding box center [304, 165] width 85 height 9
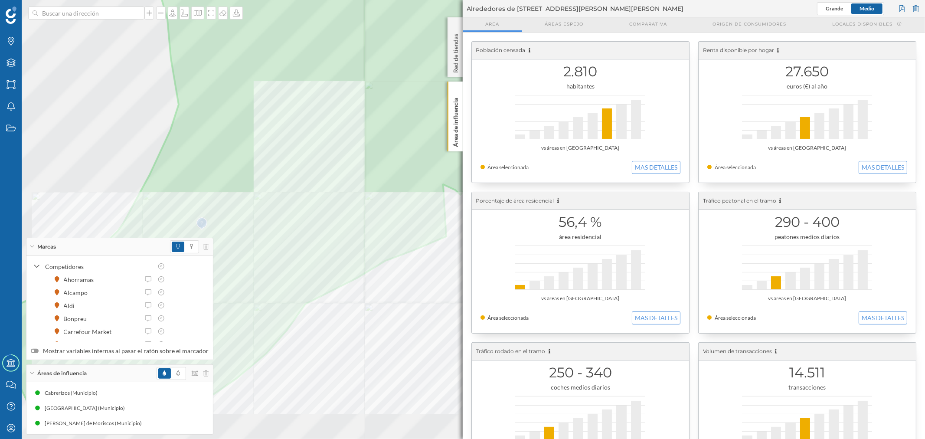
click at [347, 309] on div at bounding box center [347, 309] width 0 height 0
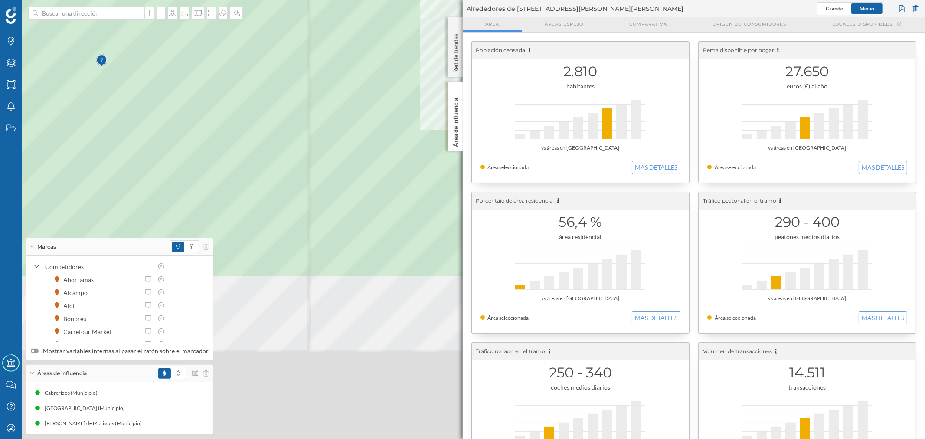
click at [478, 28] on div at bounding box center [478, 28] width 0 height 0
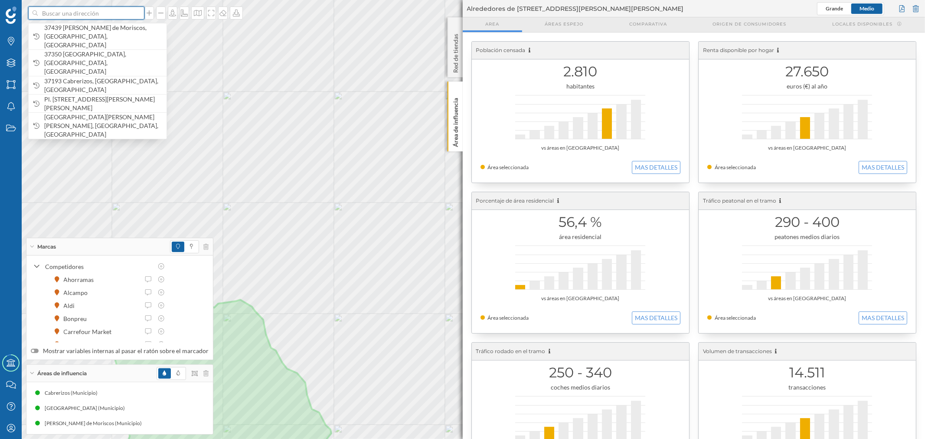
click at [103, 13] on input at bounding box center [86, 13] width 97 height 13
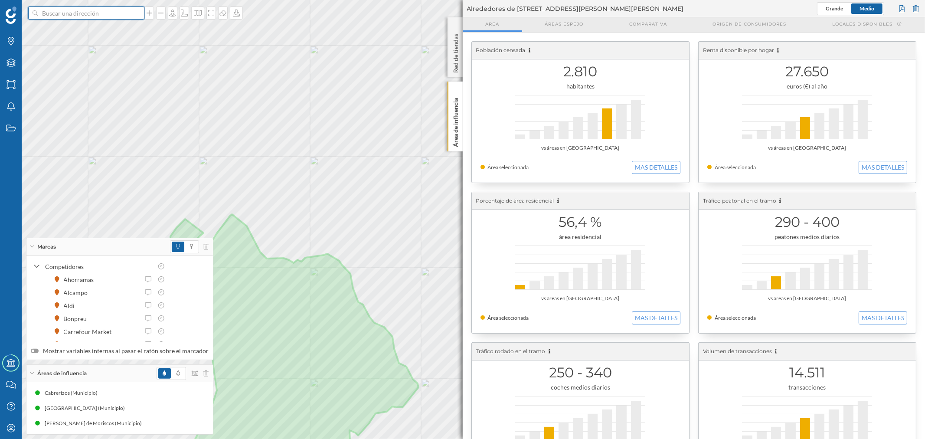
drag, startPoint x: 65, startPoint y: 12, endPoint x: 71, endPoint y: 8, distance: 7.5
click at [67, 11] on input at bounding box center [86, 13] width 97 height 13
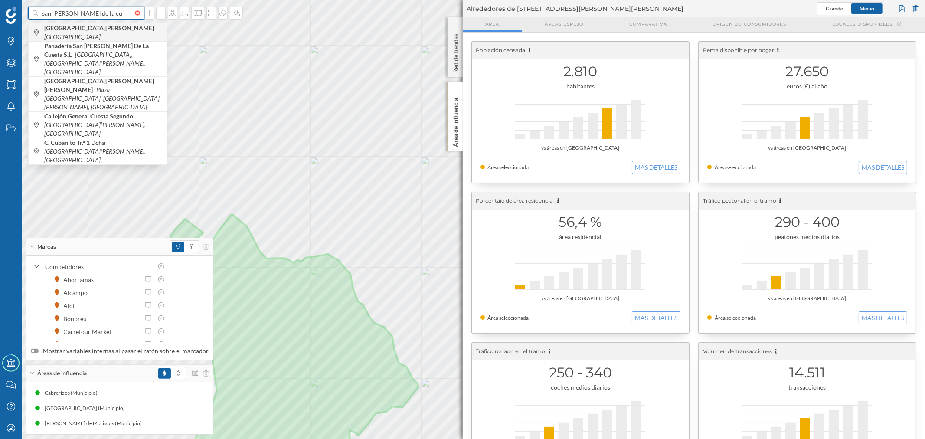
type input "san [PERSON_NAME] de la cu"
click at [45, 27] on div "San [PERSON_NAME] de la Cuesta [GEOGRAPHIC_DATA]" at bounding box center [98, 32] width 138 height 18
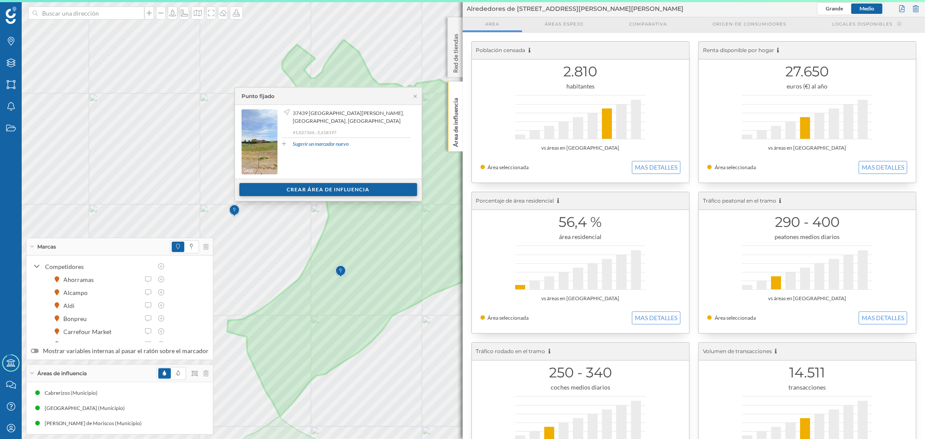
click at [338, 188] on div "Crear área de influencia" at bounding box center [328, 189] width 178 height 13
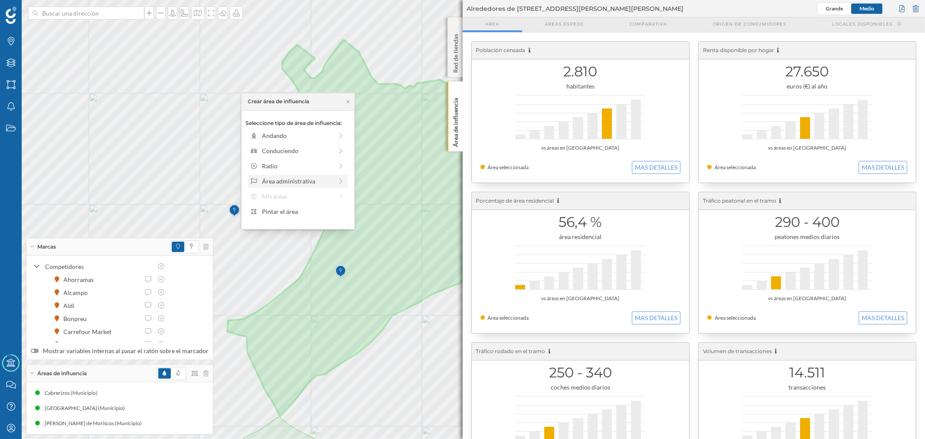
click at [285, 184] on div "Área administrativa" at bounding box center [297, 181] width 71 height 9
click at [306, 167] on div "Municipio" at bounding box center [304, 165] width 85 height 9
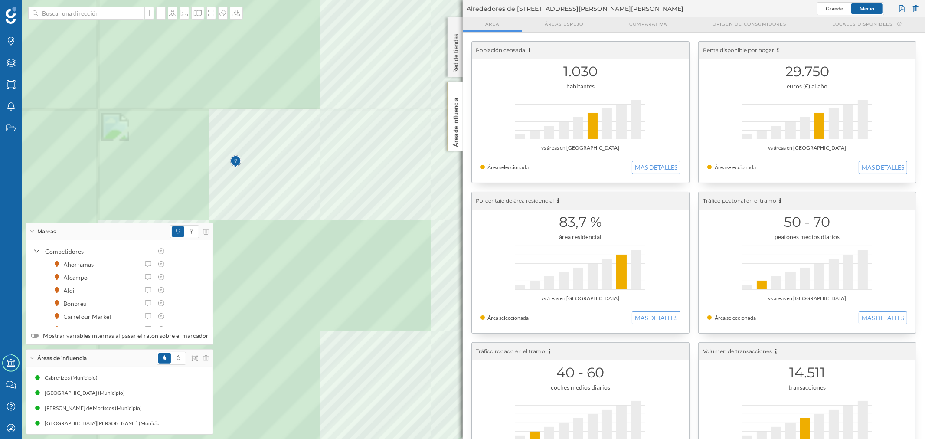
click at [381, 33] on div at bounding box center [381, 33] width 0 height 0
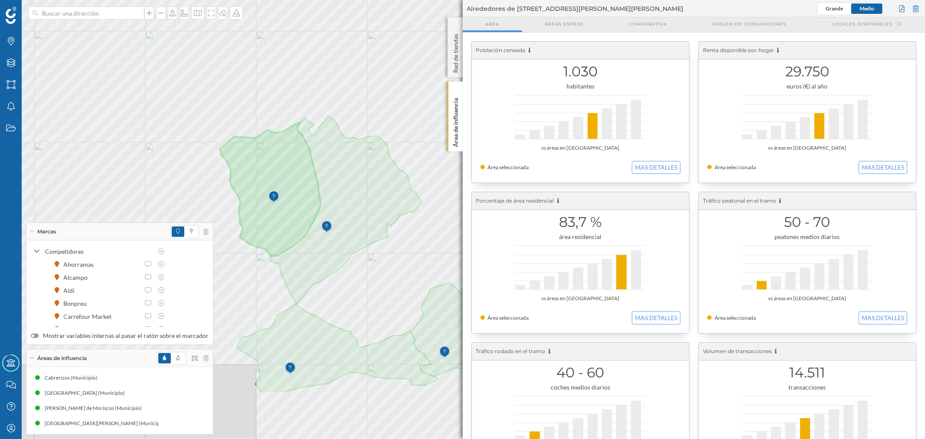
click at [327, 300] on div "© Mapbox © OpenStreetMap Improve this map" at bounding box center [462, 219] width 925 height 439
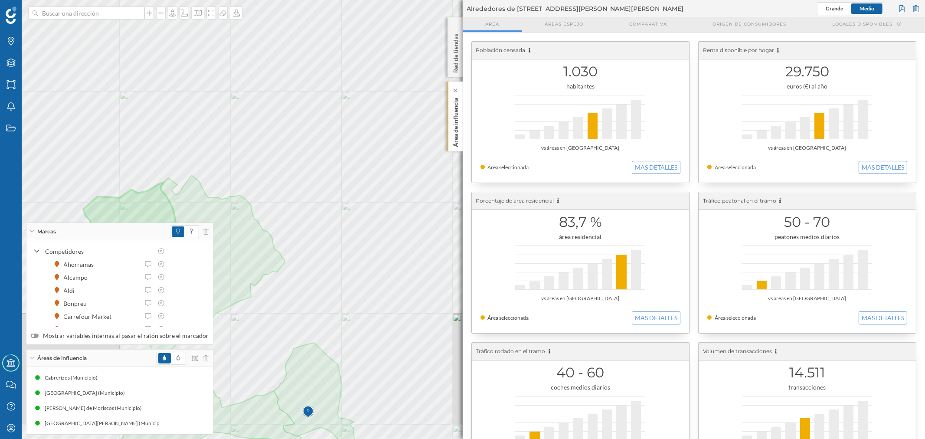
click at [456, 133] on p "Área de influencia" at bounding box center [455, 121] width 9 height 52
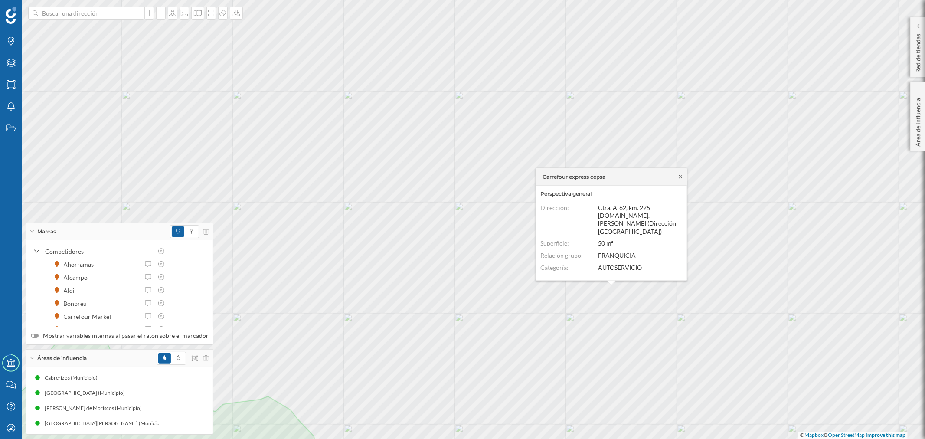
click at [680, 178] on icon at bounding box center [680, 176] width 3 height 3
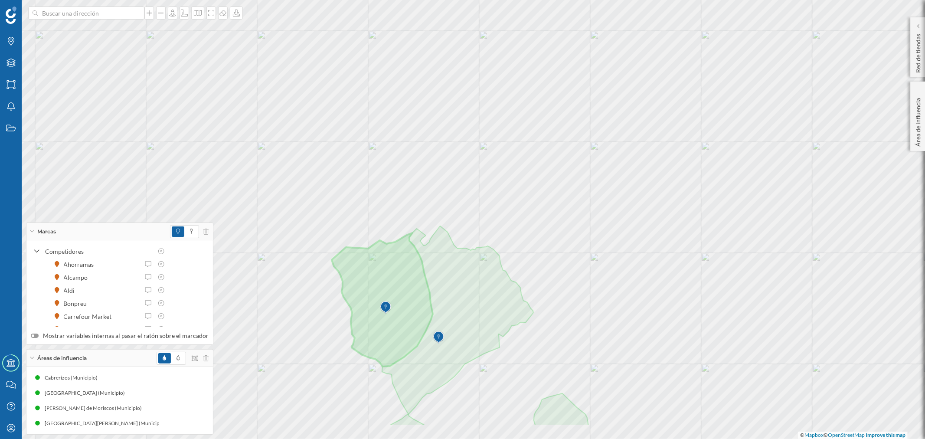
click at [554, 255] on div "© Mapbox © OpenStreetMap Improve this map" at bounding box center [462, 219] width 925 height 439
click at [84, 13] on input at bounding box center [86, 13] width 97 height 13
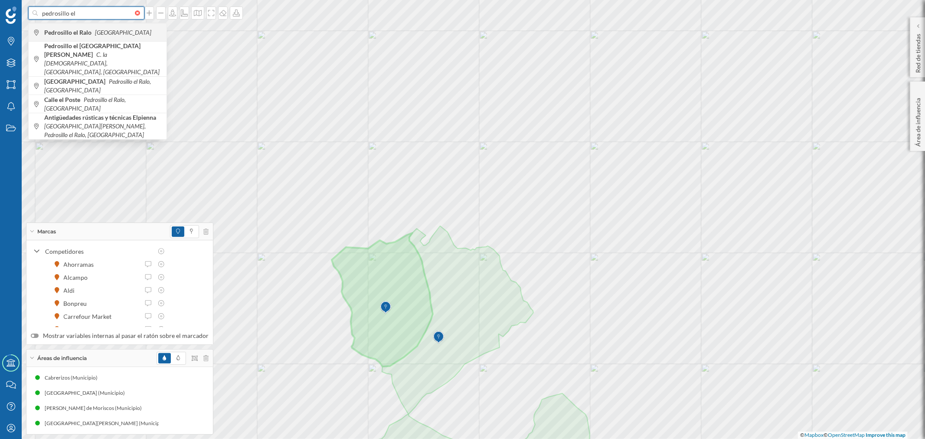
type input "pedrosillo el"
click at [139, 32] on span "Pedrosillo el Ralo España" at bounding box center [103, 32] width 118 height 9
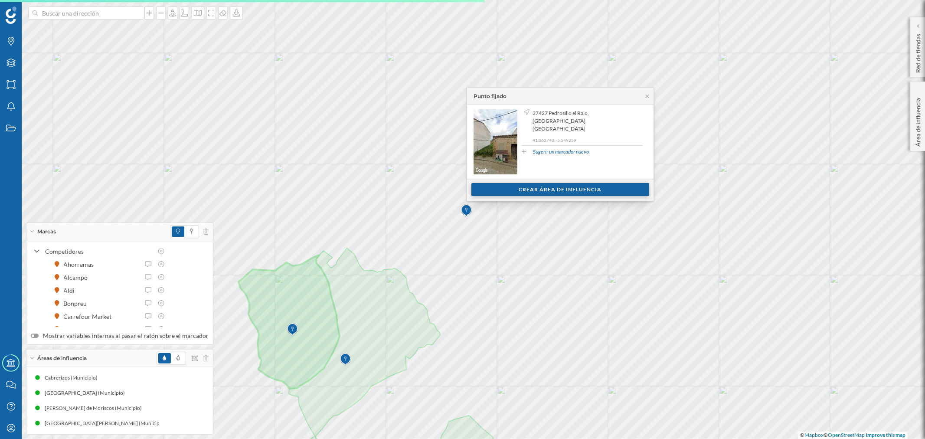
click at [542, 193] on div "Crear área de influencia" at bounding box center [561, 189] width 178 height 13
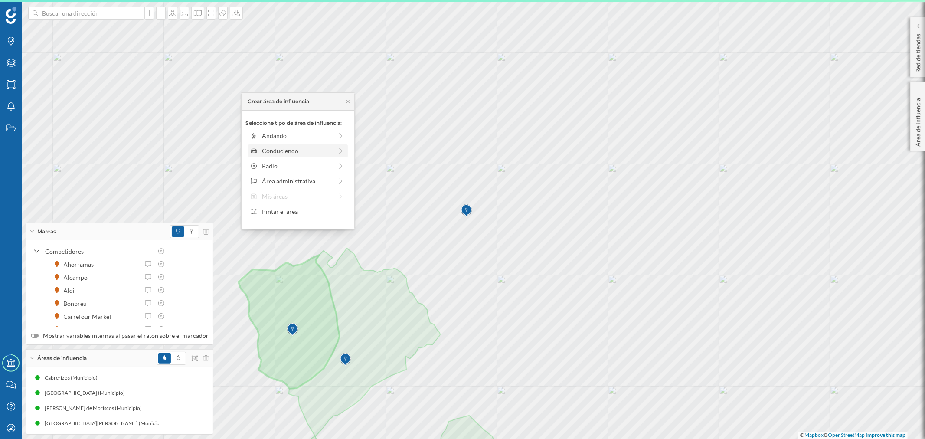
click at [276, 147] on div "Conduciendo" at bounding box center [297, 150] width 71 height 9
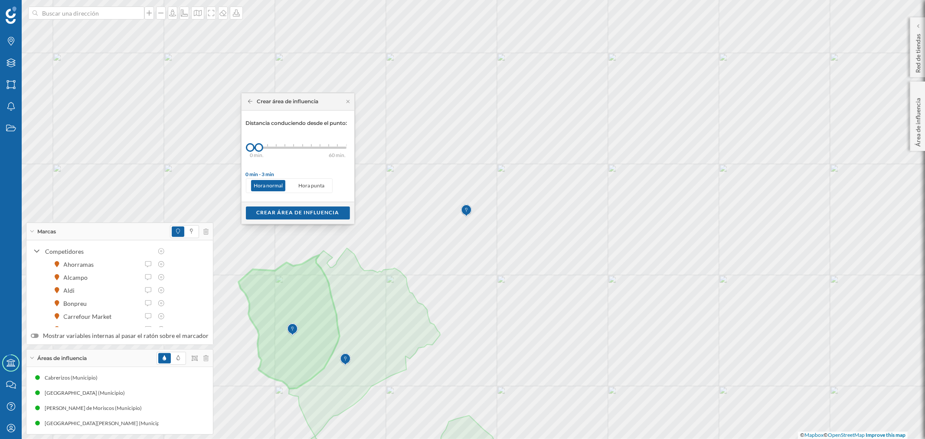
click at [248, 100] on icon at bounding box center [250, 101] width 5 height 5
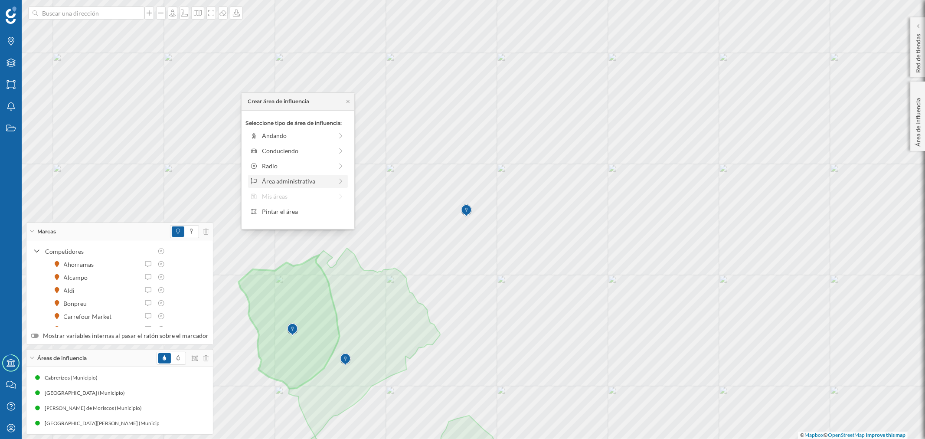
click at [275, 180] on div "Área administrativa" at bounding box center [297, 181] width 71 height 9
click at [278, 164] on div "Municipio" at bounding box center [304, 165] width 85 height 9
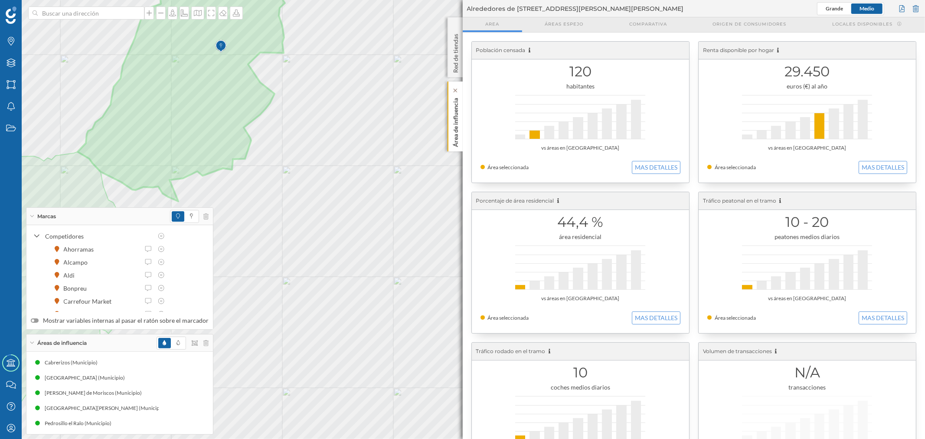
click at [453, 121] on p "Área de influencia" at bounding box center [455, 121] width 9 height 52
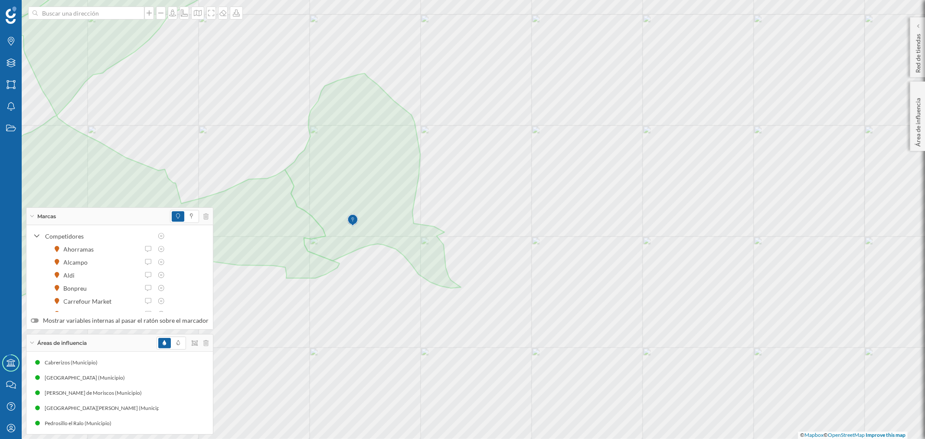
click at [200, 349] on div "Marcas Capas Áreas Notificaciones Estados Academy Contacta con nosotros Centro …" at bounding box center [462, 219] width 925 height 439
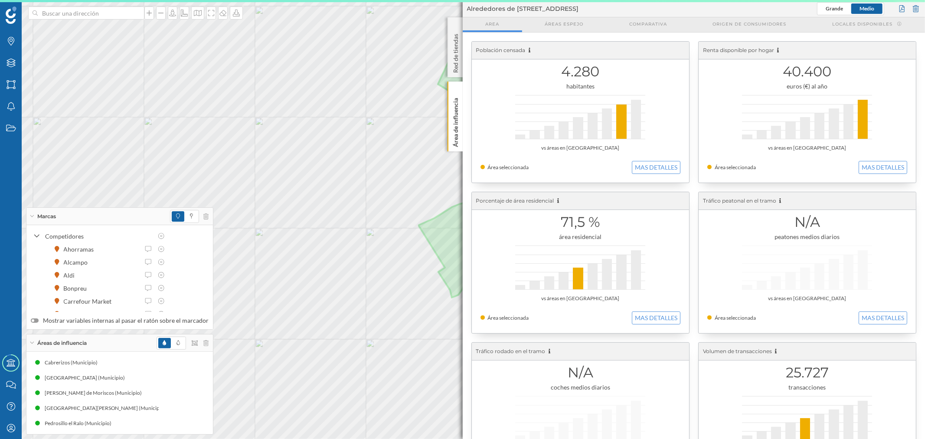
click at [689, 259] on div "Marcas Capas Áreas Notificaciones Estados Academy Contacta con nosotros Centro …" at bounding box center [462, 219] width 925 height 439
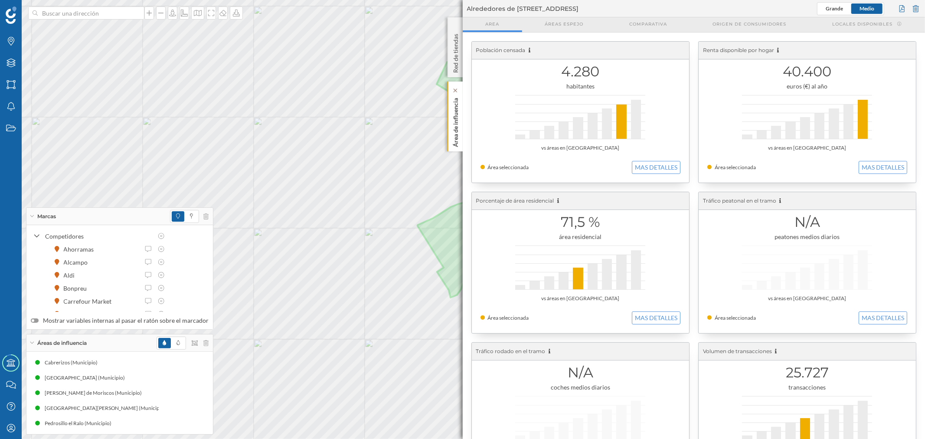
drag, startPoint x: 451, startPoint y: 118, endPoint x: 513, endPoint y: 149, distance: 69.5
click at [452, 116] on p "Área de influencia" at bounding box center [455, 121] width 9 height 52
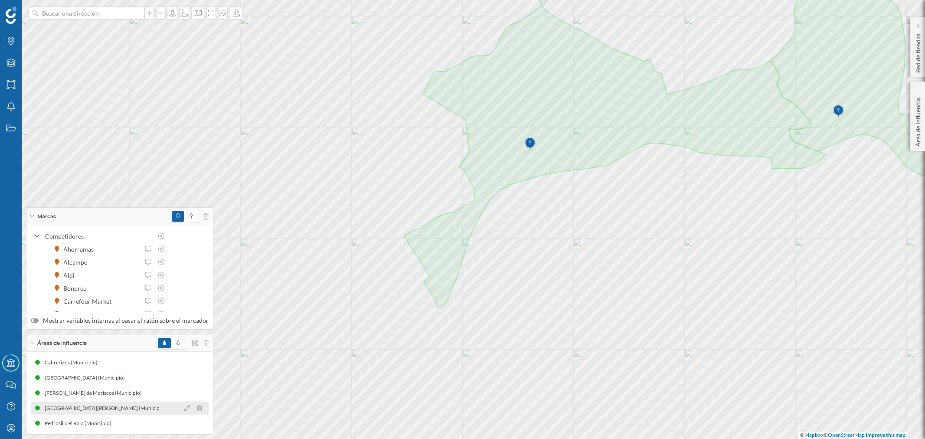
click at [107, 409] on div "[GEOGRAPHIC_DATA][PERSON_NAME] (Municipio)" at bounding box center [107, 408] width 125 height 9
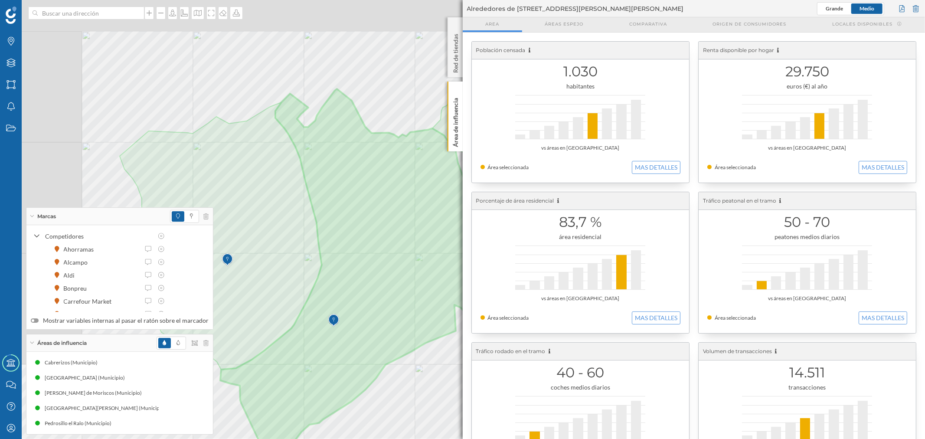
click at [488, 371] on div "Marcas Capas Áreas Notificaciones Estados Academy Contacta con nosotros Centro …" at bounding box center [462, 219] width 925 height 439
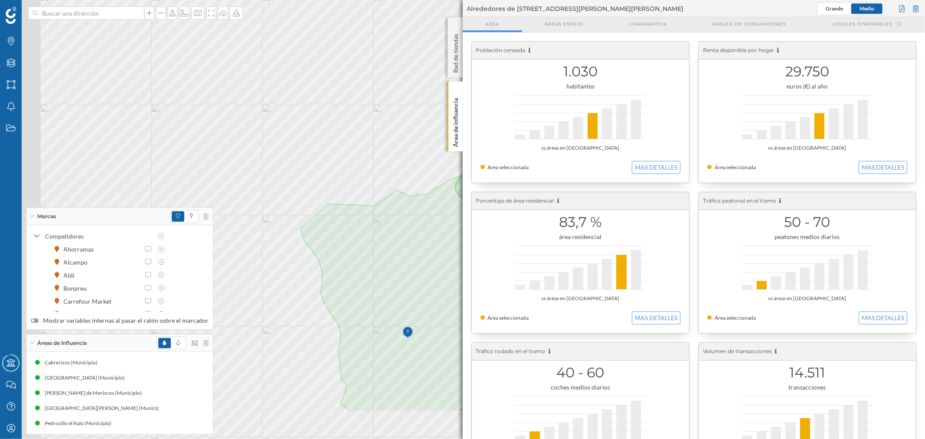
click at [492, 251] on div "Marcas Capas Áreas Notificaciones Estados Academy Contacta con nosotros Centro …" at bounding box center [462, 219] width 925 height 439
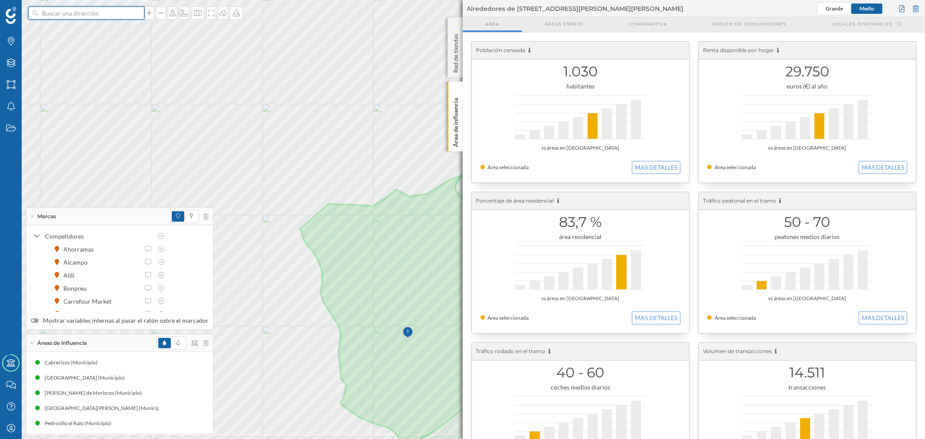
click at [106, 10] on input at bounding box center [86, 13] width 97 height 13
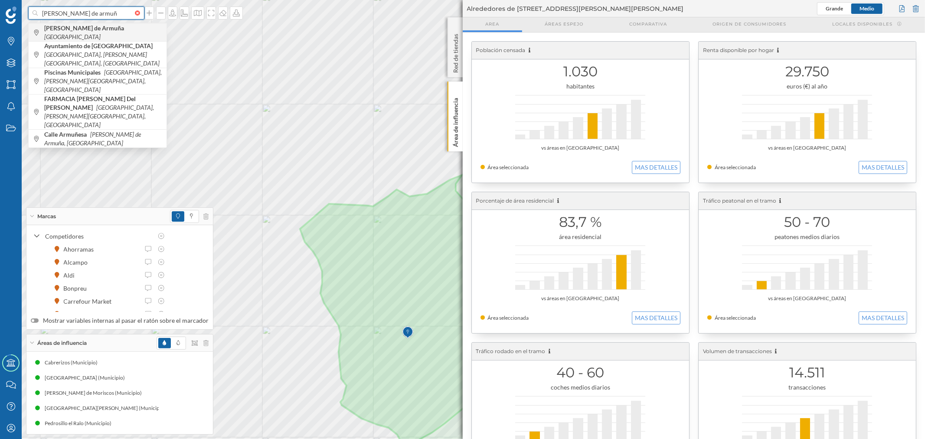
type input "[PERSON_NAME] de armuñ"
click at [103, 32] on b "[PERSON_NAME] de Armuña" at bounding box center [85, 27] width 82 height 7
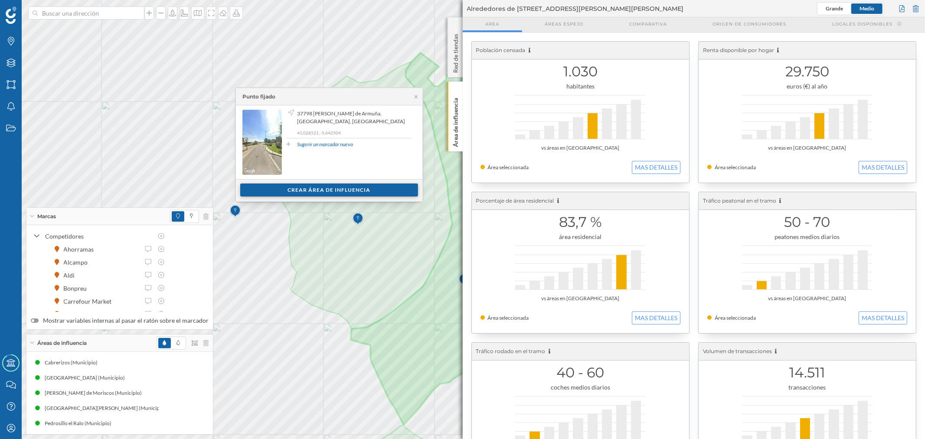
click at [380, 189] on div "Crear área de influencia" at bounding box center [329, 190] width 178 height 13
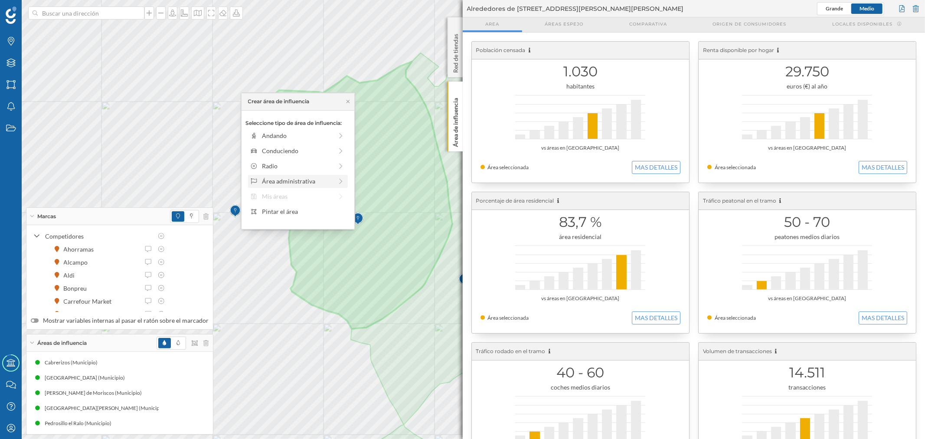
click at [285, 187] on div "Área administrativa" at bounding box center [298, 181] width 100 height 13
click at [272, 166] on div "Municipio" at bounding box center [304, 165] width 85 height 9
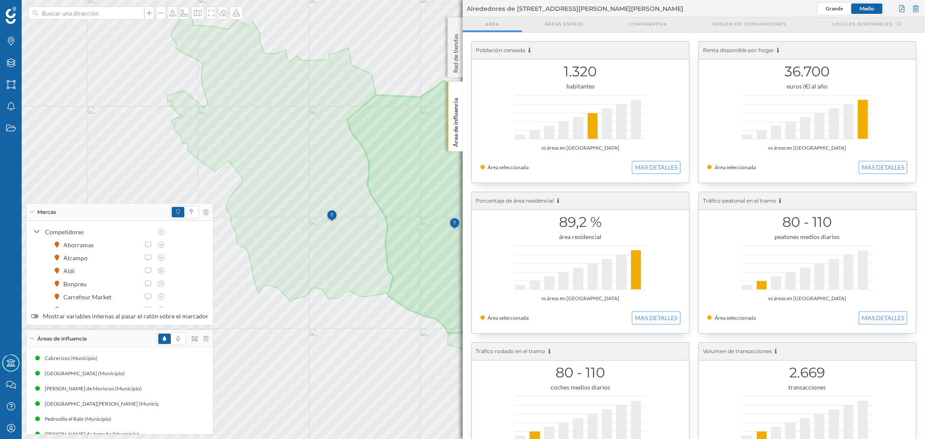
click at [466, 171] on div "Marcas Capas Áreas Notificaciones Estados Academy Contacta con nosotros Centro …" at bounding box center [462, 219] width 925 height 439
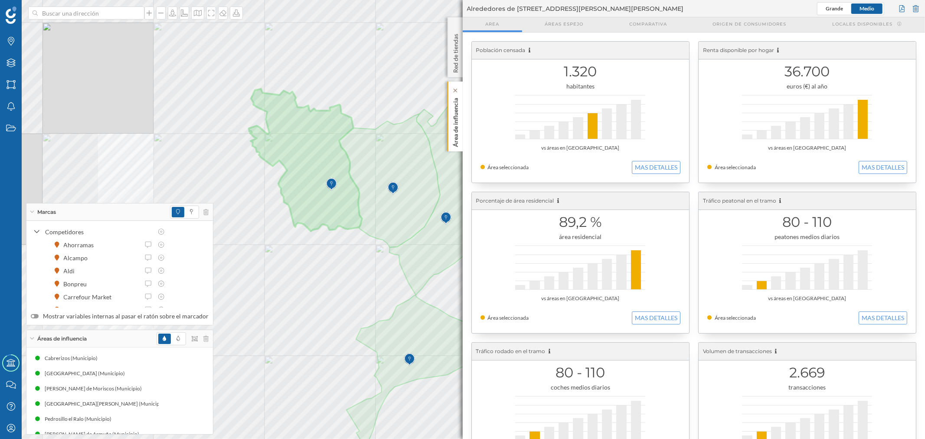
click at [459, 110] on p "Área de influencia" at bounding box center [455, 121] width 9 height 52
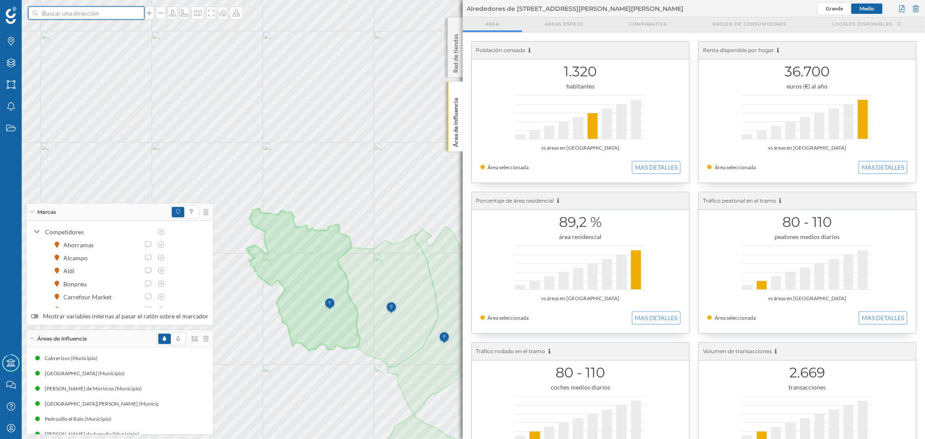
click at [89, 10] on input at bounding box center [86, 13] width 97 height 13
type input "la mata de arm"
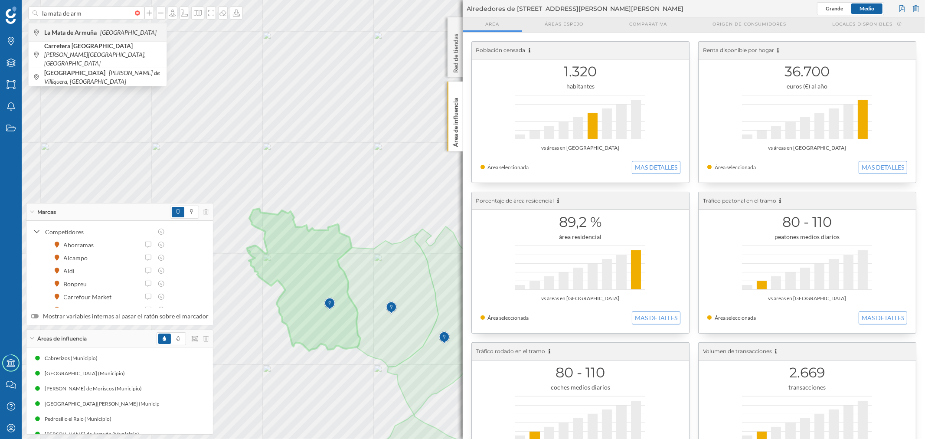
click at [84, 29] on b "La Mata de Armuña" at bounding box center [71, 32] width 55 height 7
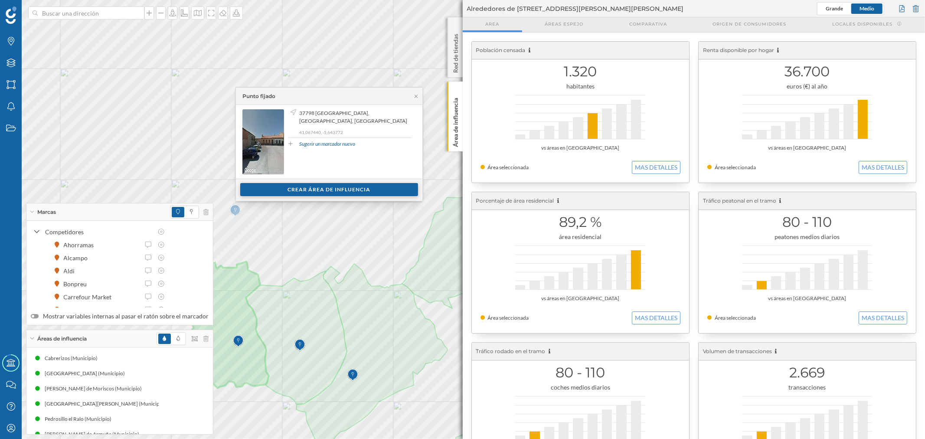
click at [340, 191] on div "Crear área de influencia" at bounding box center [329, 189] width 178 height 13
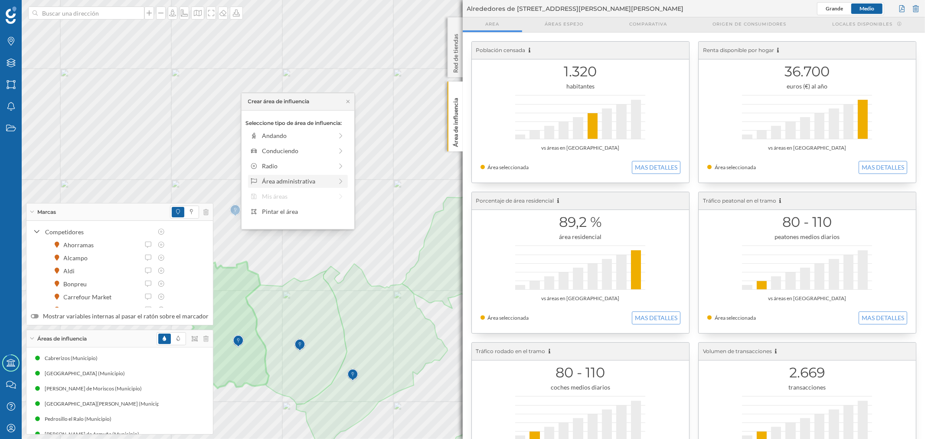
click at [289, 178] on div "Área administrativa" at bounding box center [297, 181] width 71 height 9
click at [279, 169] on div "Municipio" at bounding box center [304, 165] width 85 height 9
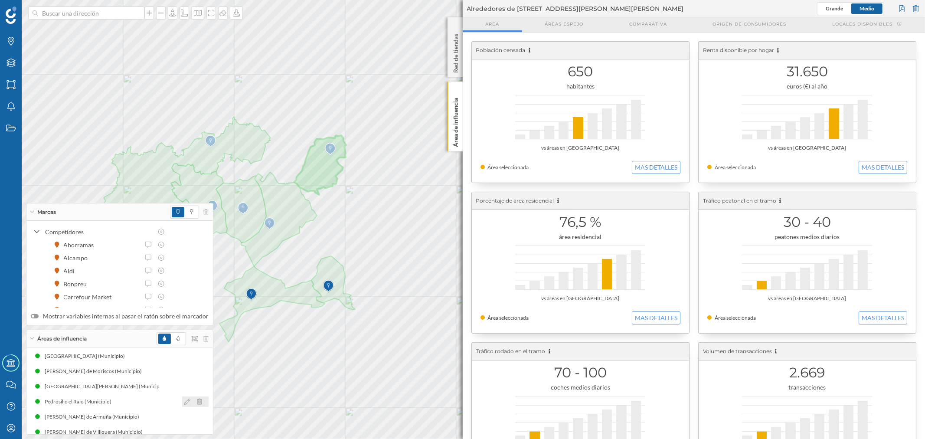
scroll to position [26, 0]
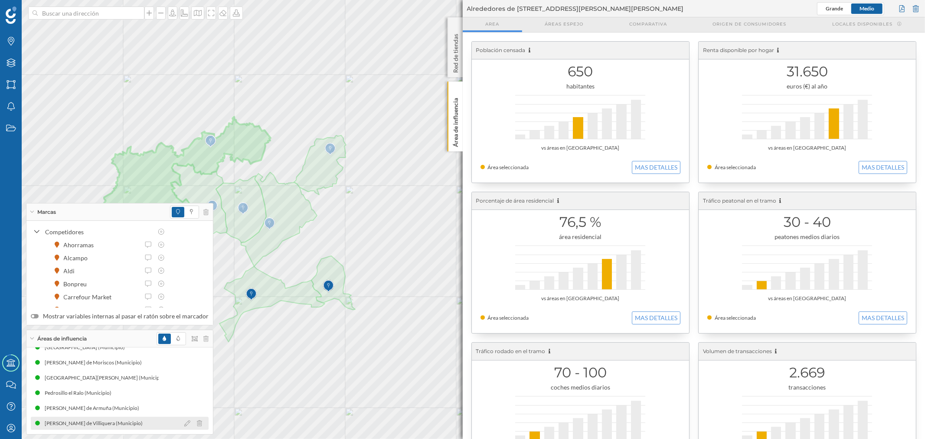
click at [98, 423] on div "[PERSON_NAME] de Villiquera (Municipio)" at bounding box center [96, 423] width 102 height 9
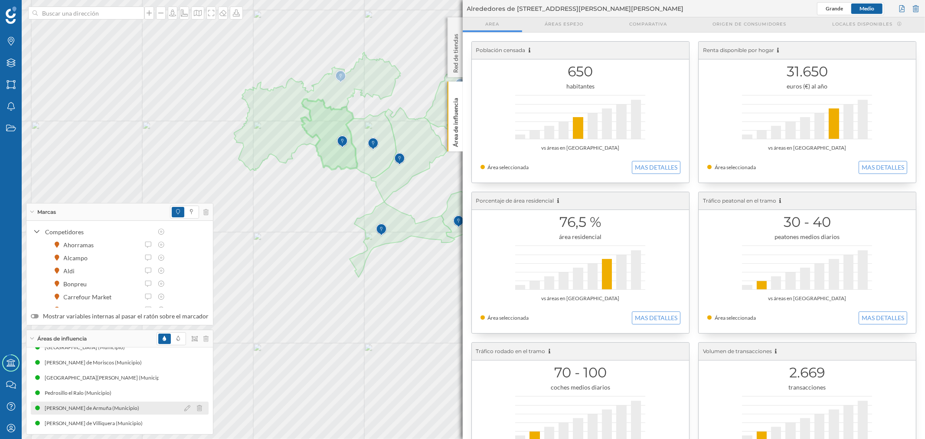
click at [92, 407] on div "[PERSON_NAME] de Armuña (Municipio)" at bounding box center [94, 408] width 99 height 9
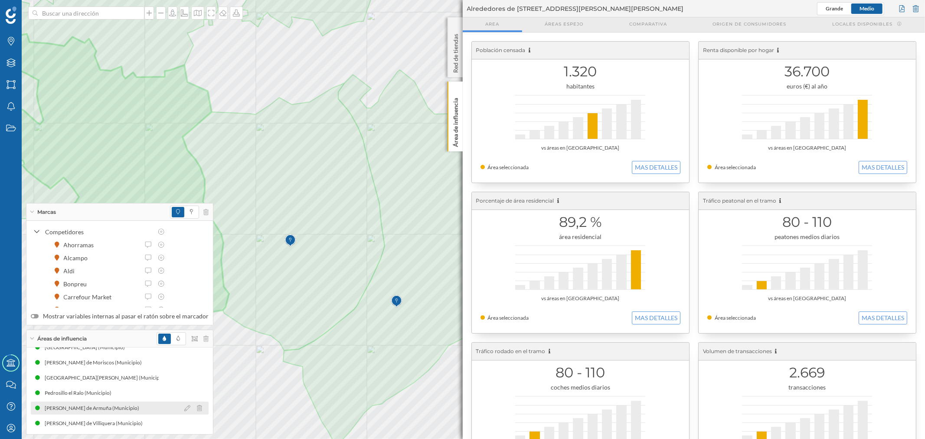
click at [111, 402] on div "[PERSON_NAME] de Armuña (Municipio)" at bounding box center [120, 408] width 178 height 13
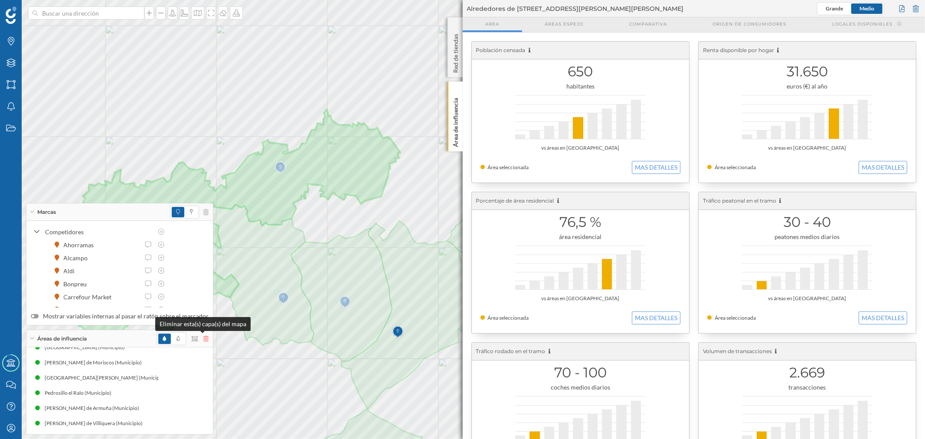
click at [203, 338] on icon at bounding box center [205, 339] width 5 height 6
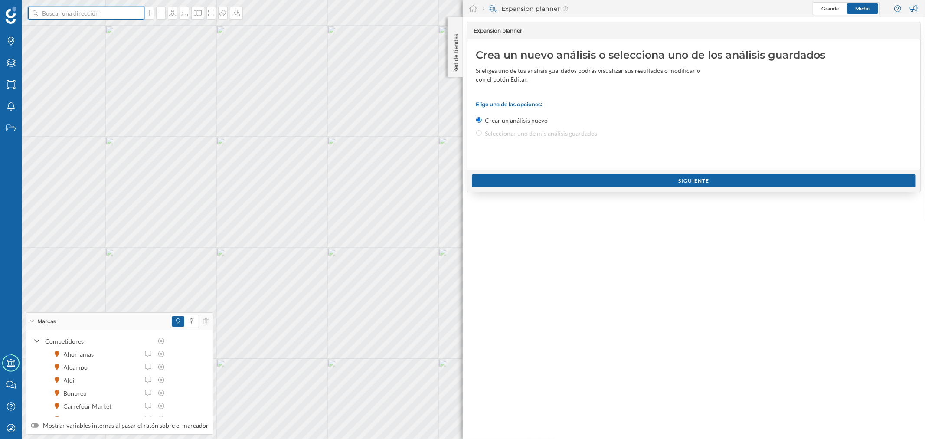
click at [82, 15] on input at bounding box center [86, 13] width 97 height 13
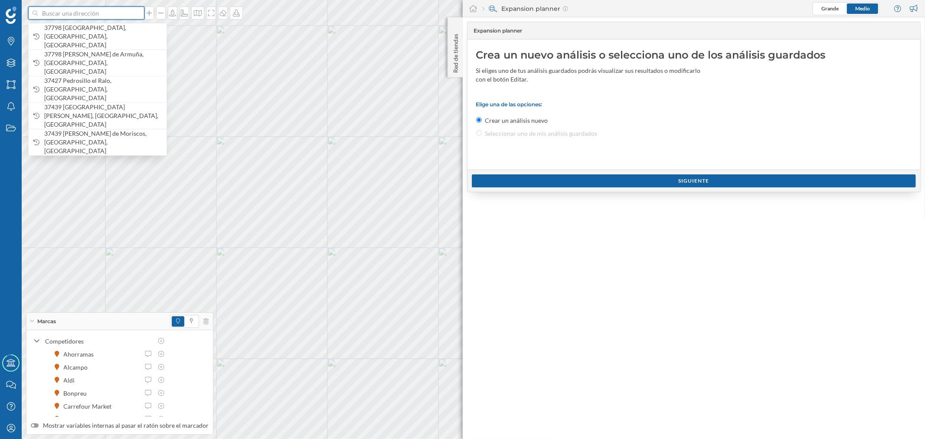
paste input "C. [STREET_ADDRESS][PERSON_NAME]"
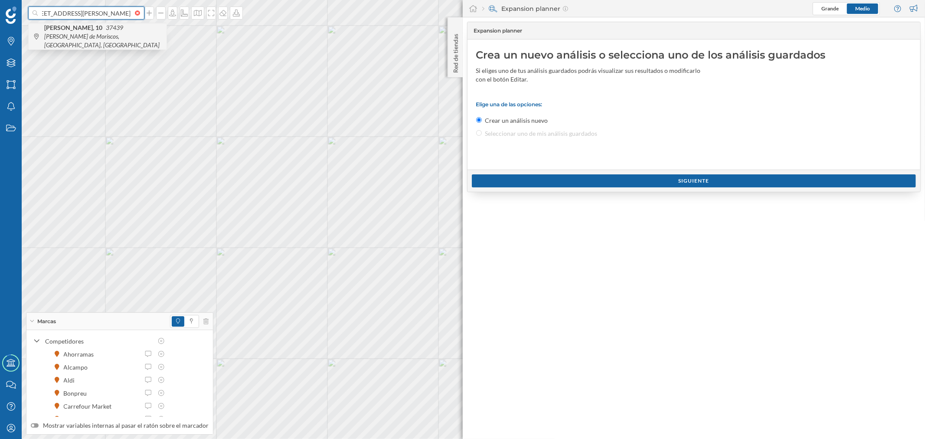
type input "C. [STREET_ADDRESS][PERSON_NAME]"
click at [95, 35] on span "C. [STREET_ADDRESS][PERSON_NAME]" at bounding box center [103, 36] width 118 height 26
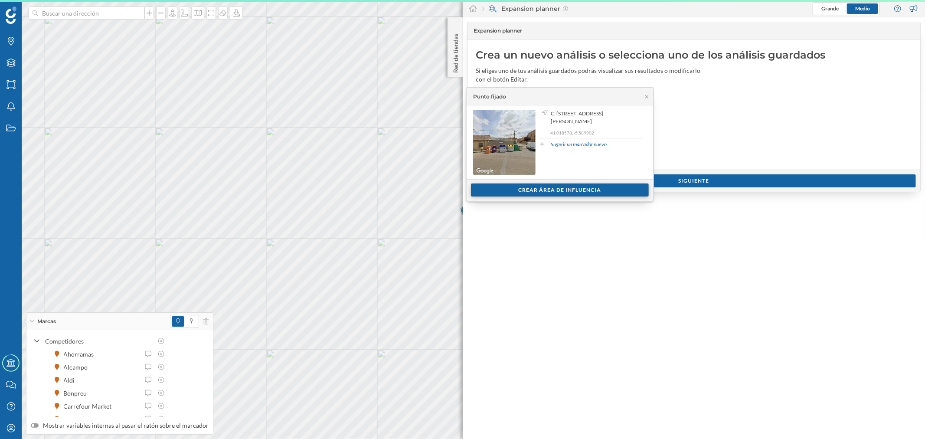
click at [522, 193] on div "Crear área de influencia" at bounding box center [560, 190] width 178 height 13
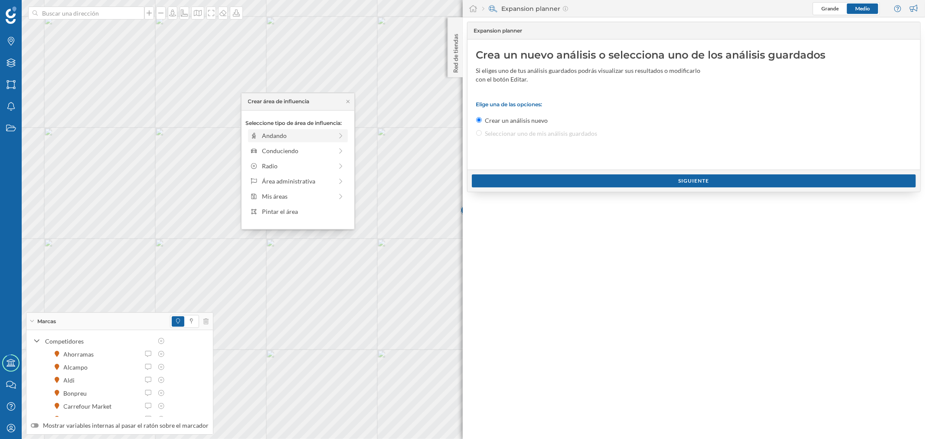
click at [296, 138] on div "Andando" at bounding box center [297, 135] width 71 height 9
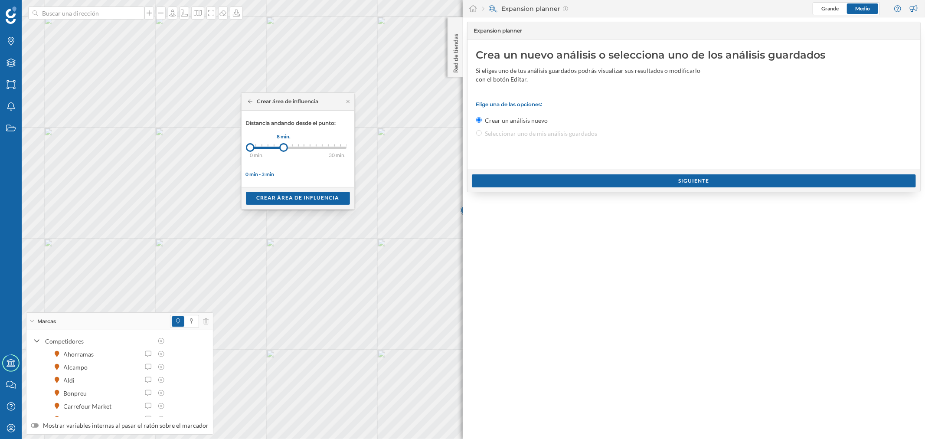
drag, startPoint x: 253, startPoint y: 148, endPoint x: 284, endPoint y: 148, distance: 30.4
click at [284, 148] on div at bounding box center [283, 147] width 9 height 9
click at [300, 198] on div "Crear área de influencia" at bounding box center [298, 197] width 104 height 13
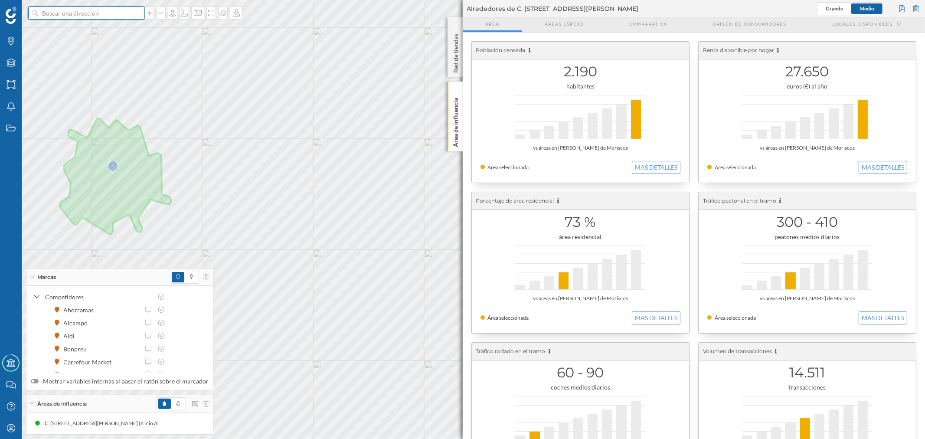
click at [116, 11] on input at bounding box center [86, 13] width 97 height 13
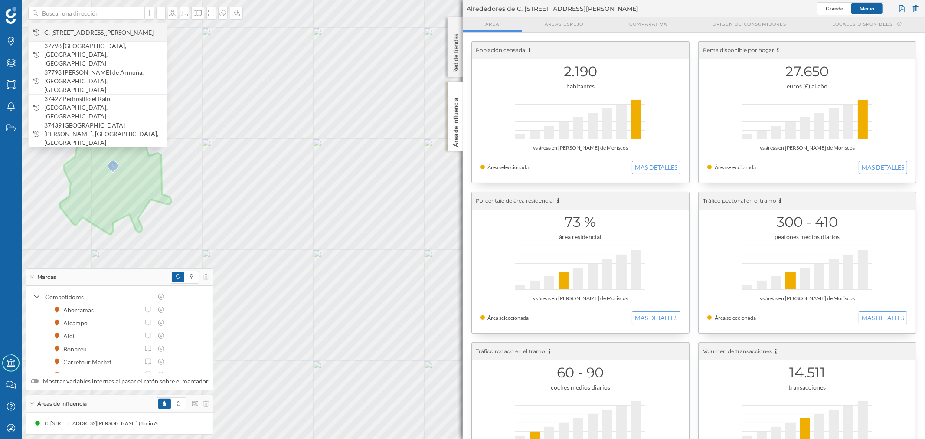
click at [124, 30] on span "C. [STREET_ADDRESS][PERSON_NAME]" at bounding box center [103, 32] width 118 height 9
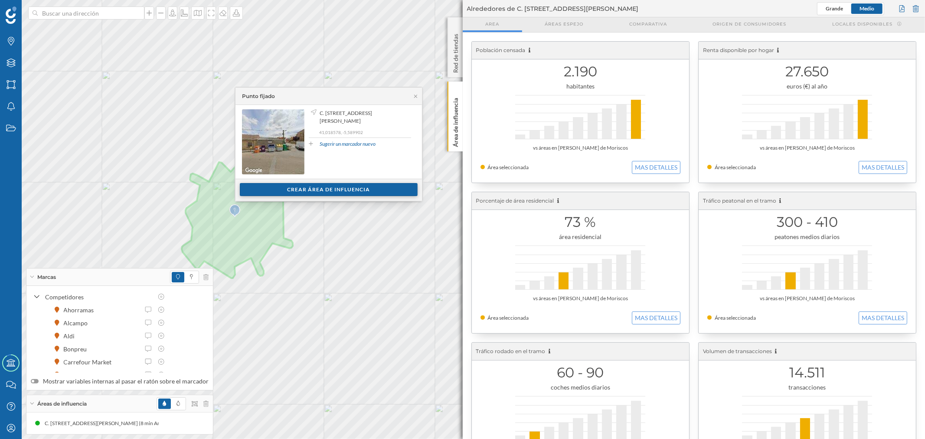
click at [337, 189] on div "Crear área de influencia" at bounding box center [329, 189] width 178 height 13
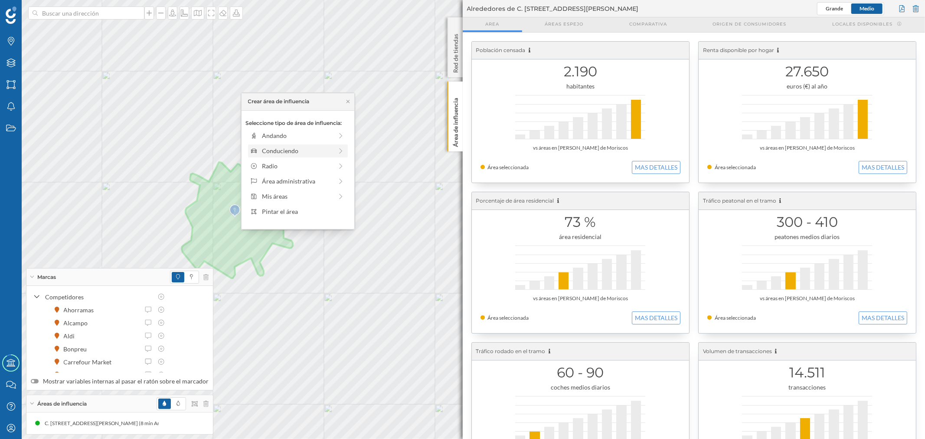
click at [292, 148] on div "Conduciendo" at bounding box center [297, 150] width 71 height 9
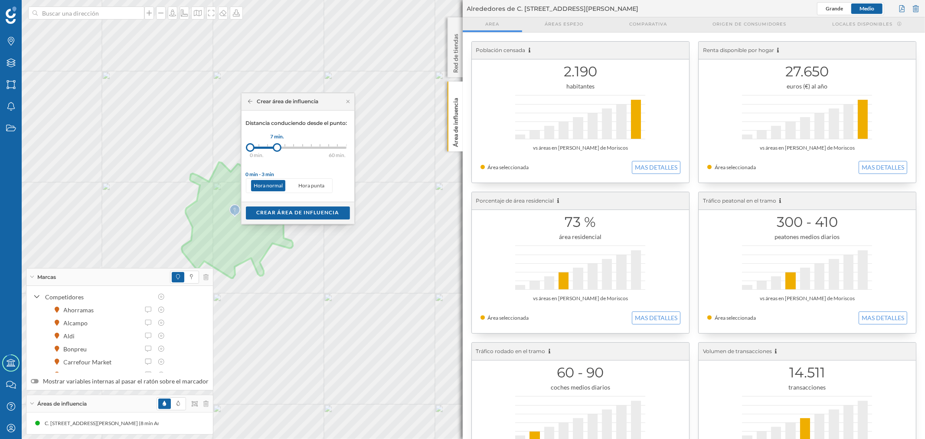
drag, startPoint x: 260, startPoint y: 147, endPoint x: 279, endPoint y: 148, distance: 18.3
click at [279, 148] on div at bounding box center [277, 147] width 9 height 9
click at [303, 215] on div "Crear área de influencia" at bounding box center [298, 212] width 104 height 13
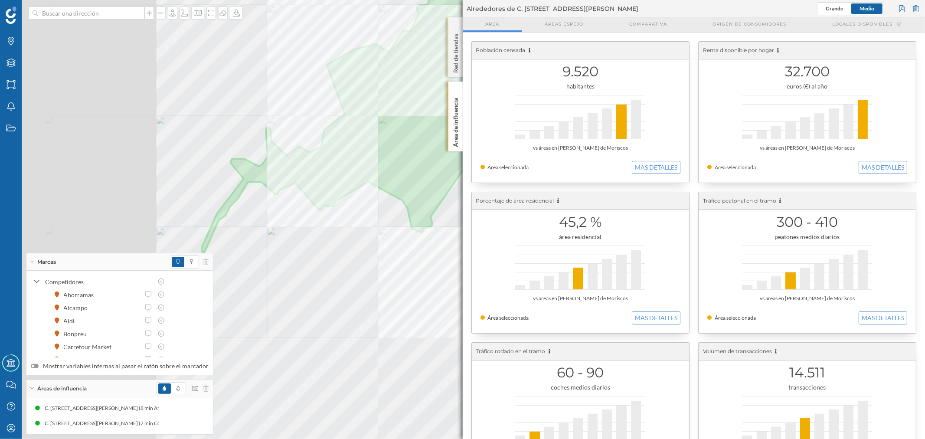
click at [456, 31] on div "Marcas Capas Áreas Notificaciones Estados Academy Contacta con nosotros Centro …" at bounding box center [462, 219] width 925 height 439
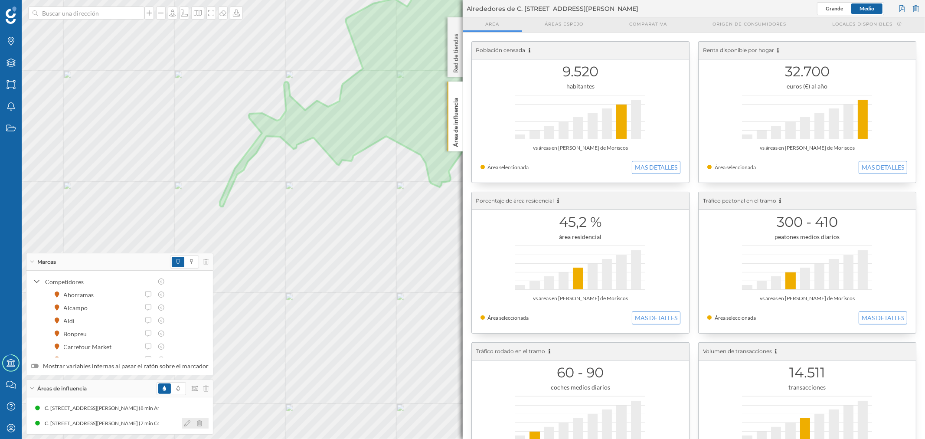
click at [182, 427] on div at bounding box center [195, 423] width 26 height 10
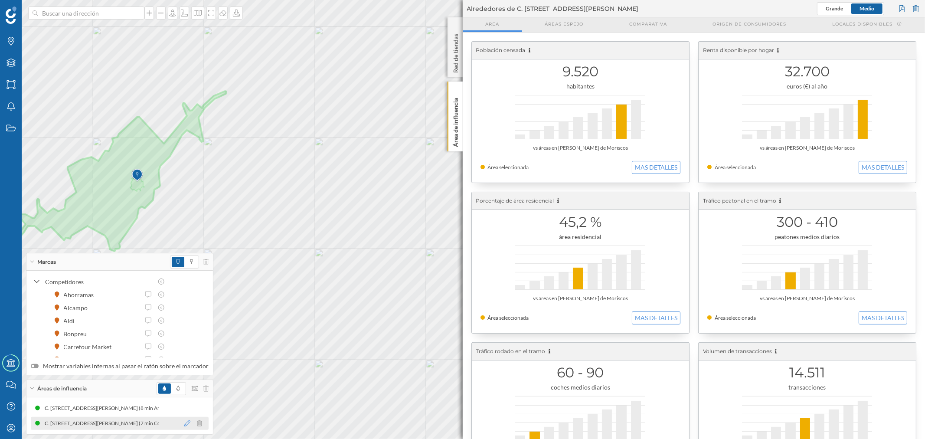
click at [184, 423] on icon at bounding box center [187, 423] width 6 height 6
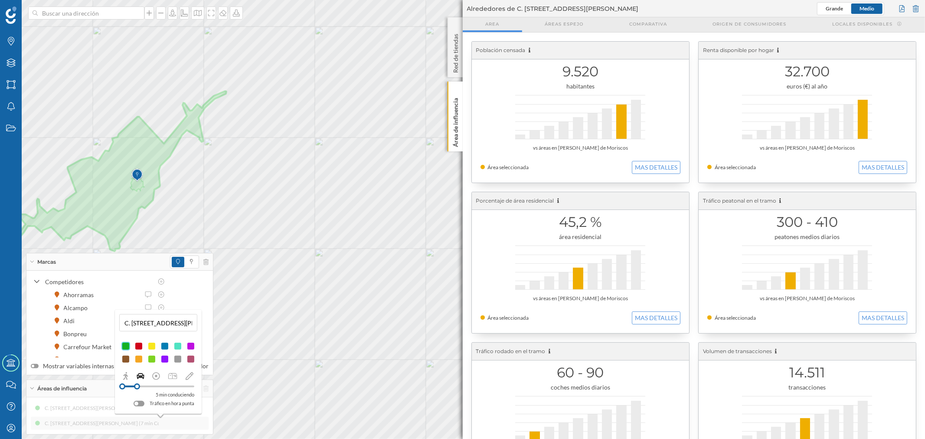
click at [137, 385] on div at bounding box center [137, 387] width 6 height 6
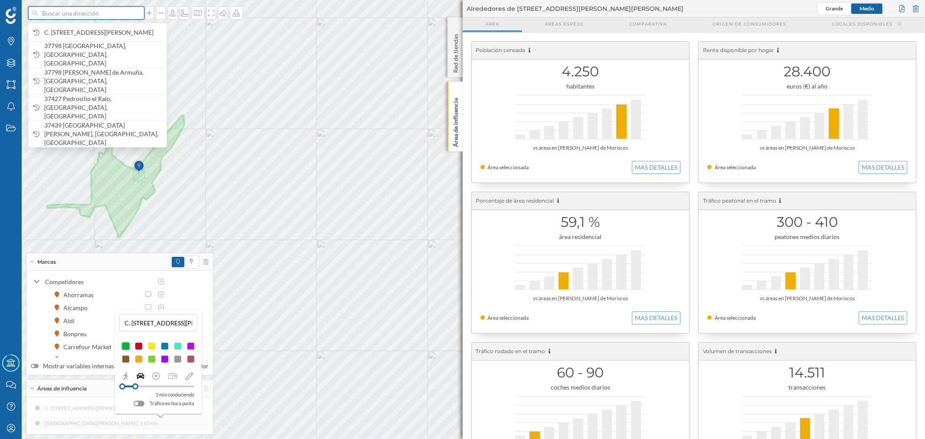
click at [111, 16] on input at bounding box center [86, 13] width 97 height 13
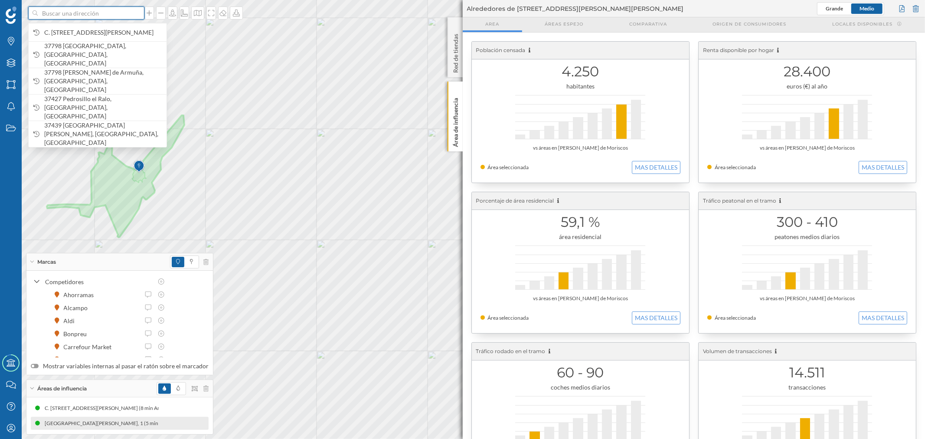
paste input "C. Arroyos, 7, 37193 Cabrerizos, Salamanca"
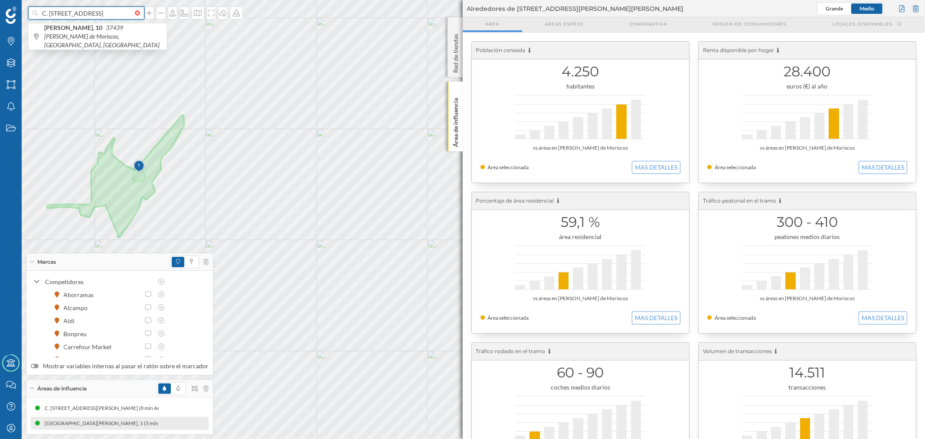
scroll to position [0, 29]
type input "C. Arroyos, 7, 37193 Cabrerizos, Salamanca"
click at [73, 35] on span "C. Arroyos, 7 37193 Cabrerizos, Salamanca, España" at bounding box center [103, 32] width 118 height 17
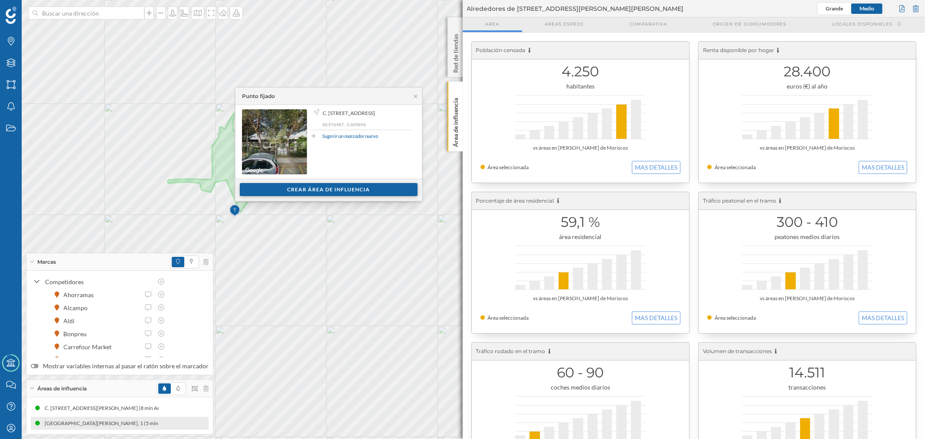
click at [305, 190] on div "Crear área de influencia" at bounding box center [329, 189] width 178 height 13
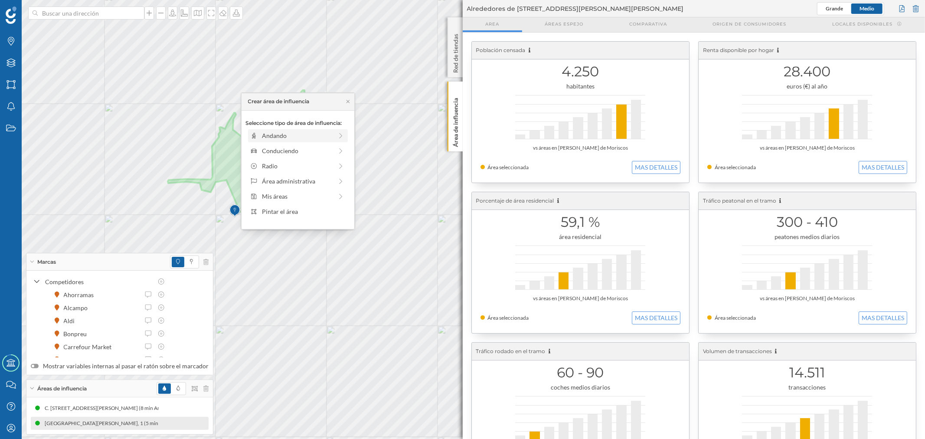
click at [296, 132] on div "Andando" at bounding box center [297, 135] width 71 height 9
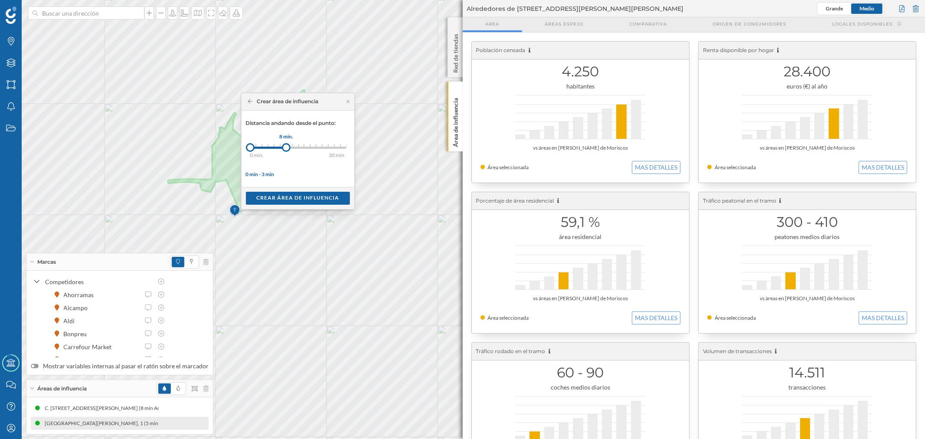
drag, startPoint x: 255, startPoint y: 148, endPoint x: 286, endPoint y: 148, distance: 31.7
click at [286, 148] on div at bounding box center [286, 147] width 9 height 9
click at [121, 15] on input at bounding box center [86, 13] width 97 height 13
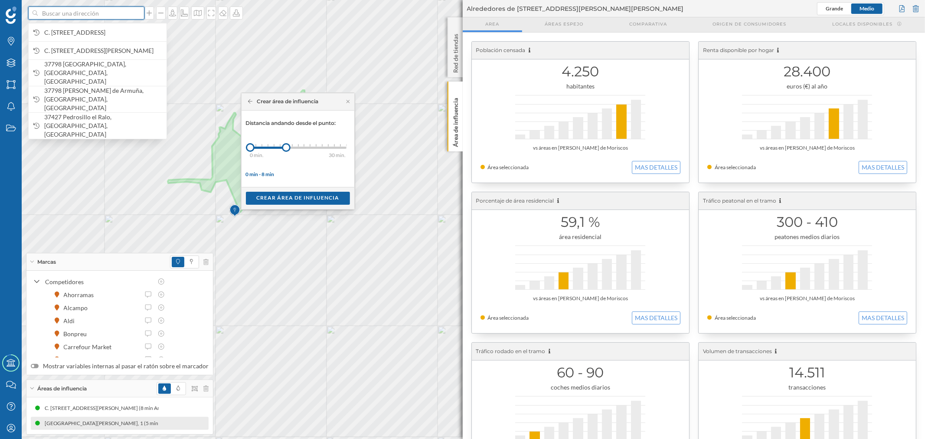
paste input "C. Arroyos, 7, 37193 Cabrerizos, Salamanca"
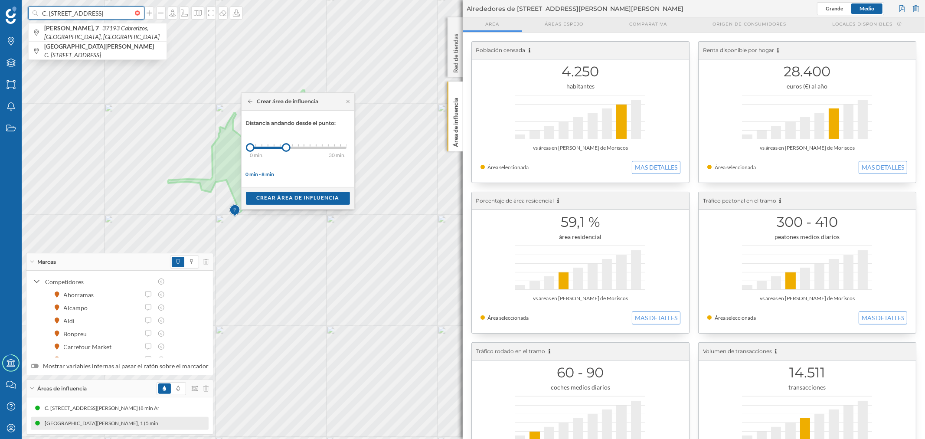
scroll to position [0, 29]
type input "C. Arroyos, 7, 37193 Cabrerizos, Salamanca"
click at [102, 33] on span "C. Arroyos, 7 37193 Cabrerizos, Salamanca, España" at bounding box center [103, 32] width 118 height 17
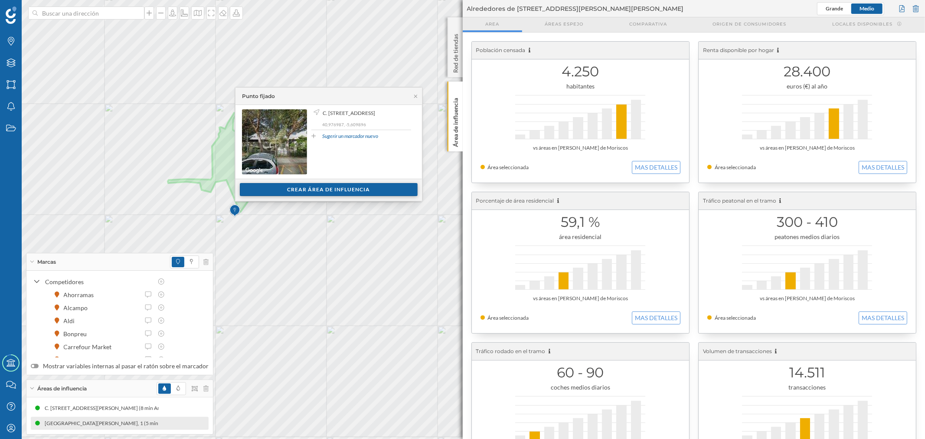
click at [262, 192] on div "Crear área de influencia" at bounding box center [329, 189] width 178 height 13
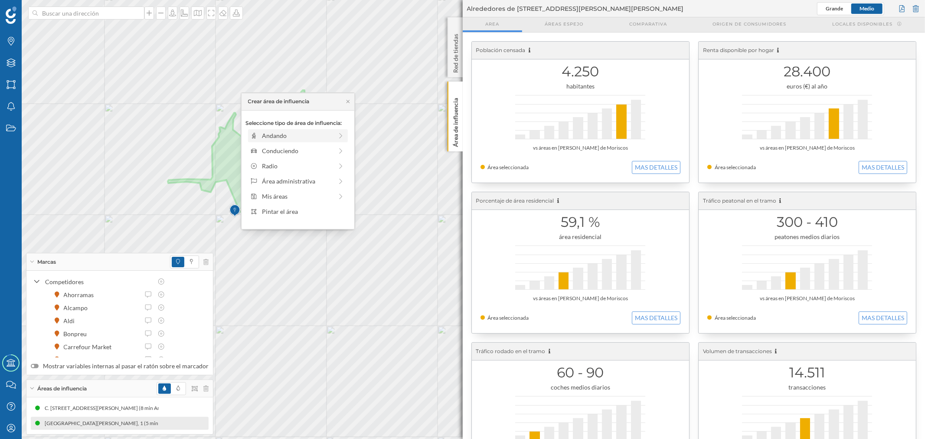
click at [280, 129] on div "Andando" at bounding box center [298, 135] width 100 height 13
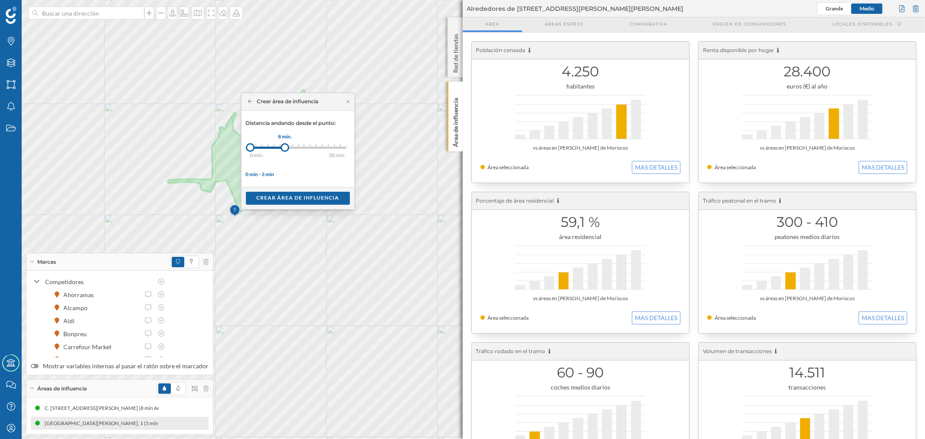
drag, startPoint x: 269, startPoint y: 148, endPoint x: 287, endPoint y: 148, distance: 18.2
click at [287, 148] on div at bounding box center [285, 147] width 9 height 9
click at [300, 200] on div "Crear área de influencia" at bounding box center [298, 197] width 104 height 13
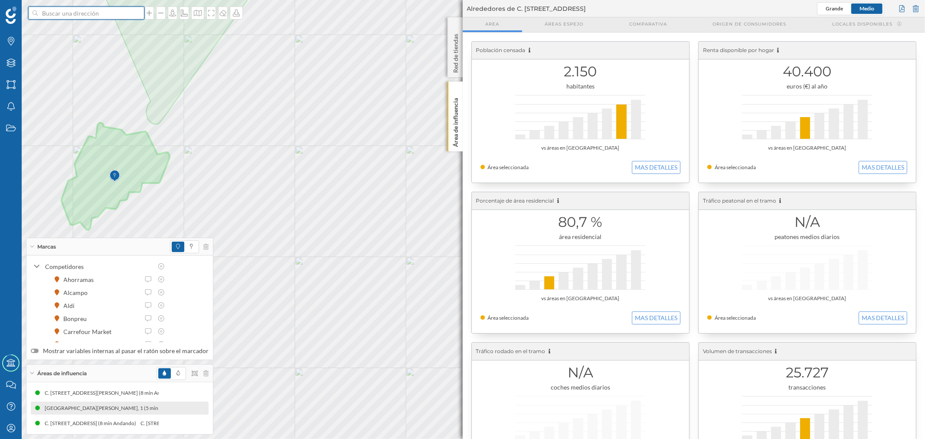
click at [59, 13] on input at bounding box center [86, 13] width 97 height 13
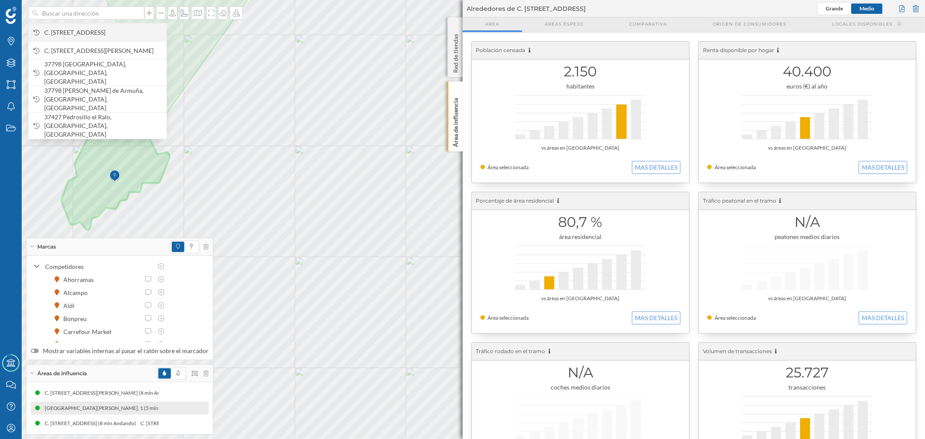
click at [79, 33] on span "C. Arroyos, 7, 37193 Cabrerizos, Salamanca, España" at bounding box center [103, 32] width 118 height 9
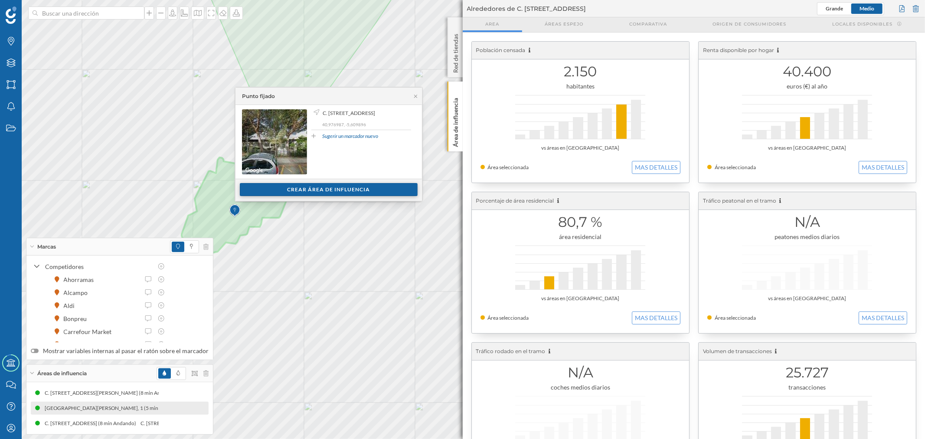
click at [333, 190] on div "Crear área de influencia" at bounding box center [329, 189] width 178 height 13
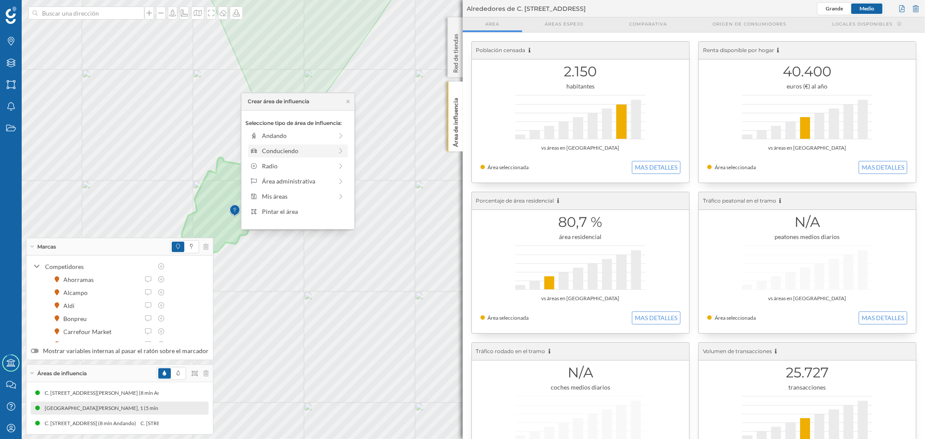
click at [306, 151] on div "Conduciendo" at bounding box center [297, 150] width 71 height 9
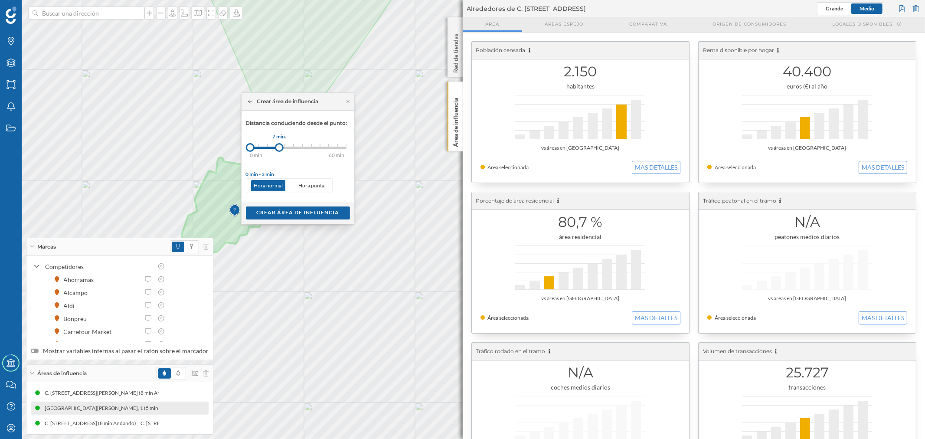
drag, startPoint x: 259, startPoint y: 143, endPoint x: 280, endPoint y: 149, distance: 22.0
click at [280, 149] on div at bounding box center [279, 147] width 9 height 9
click at [296, 215] on div "Crear área de influencia" at bounding box center [298, 212] width 104 height 13
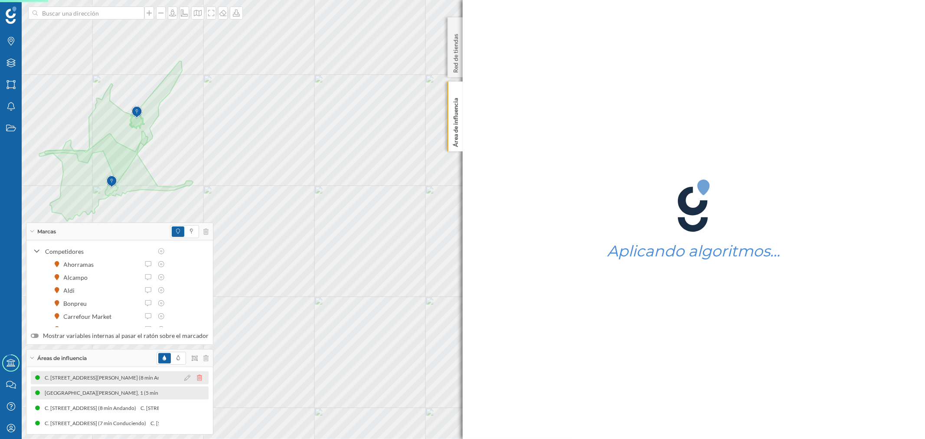
click at [197, 377] on icon at bounding box center [199, 378] width 5 height 6
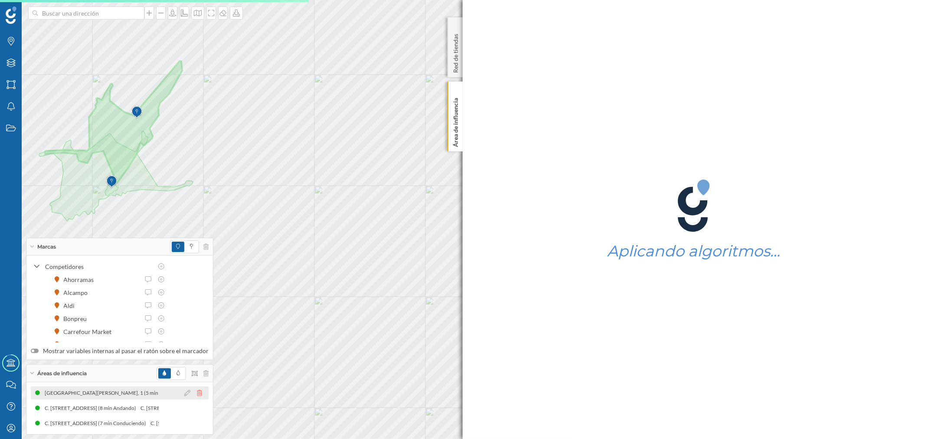
click at [197, 391] on icon at bounding box center [199, 393] width 5 height 6
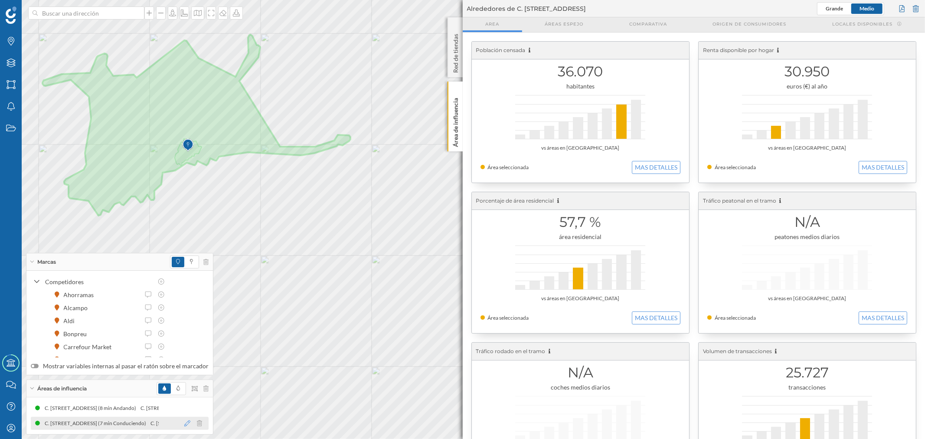
click at [185, 424] on icon at bounding box center [187, 423] width 6 height 6
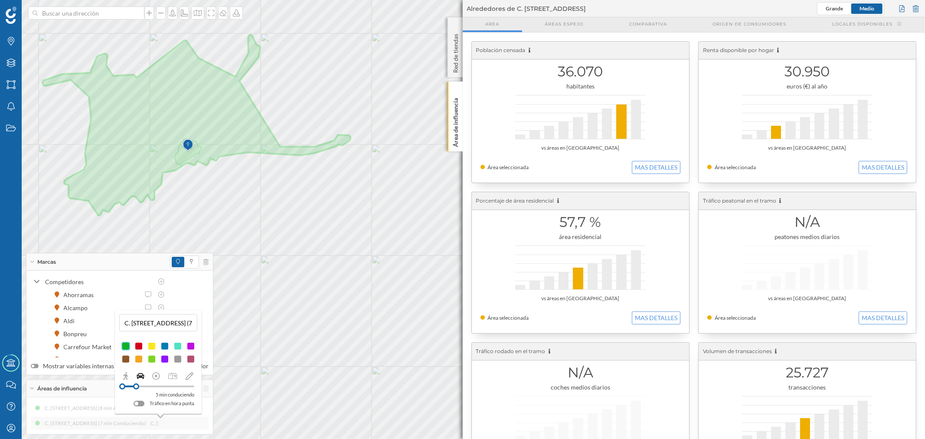
click at [136, 388] on div at bounding box center [136, 387] width 6 height 6
